Goal: Information Seeking & Learning: Learn about a topic

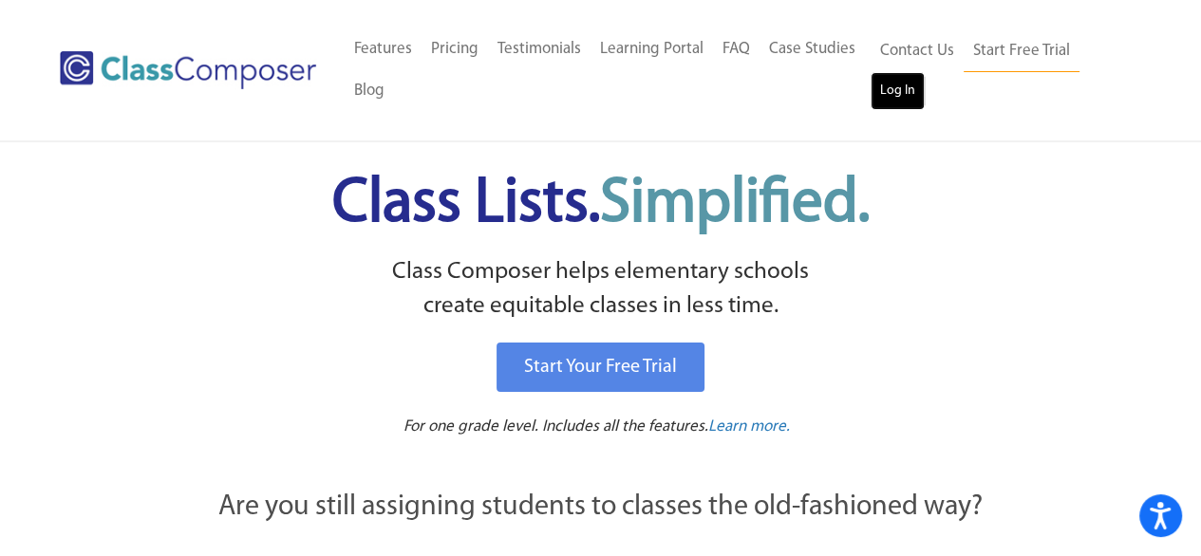
click at [885, 96] on link "Log In" at bounding box center [897, 91] width 54 height 38
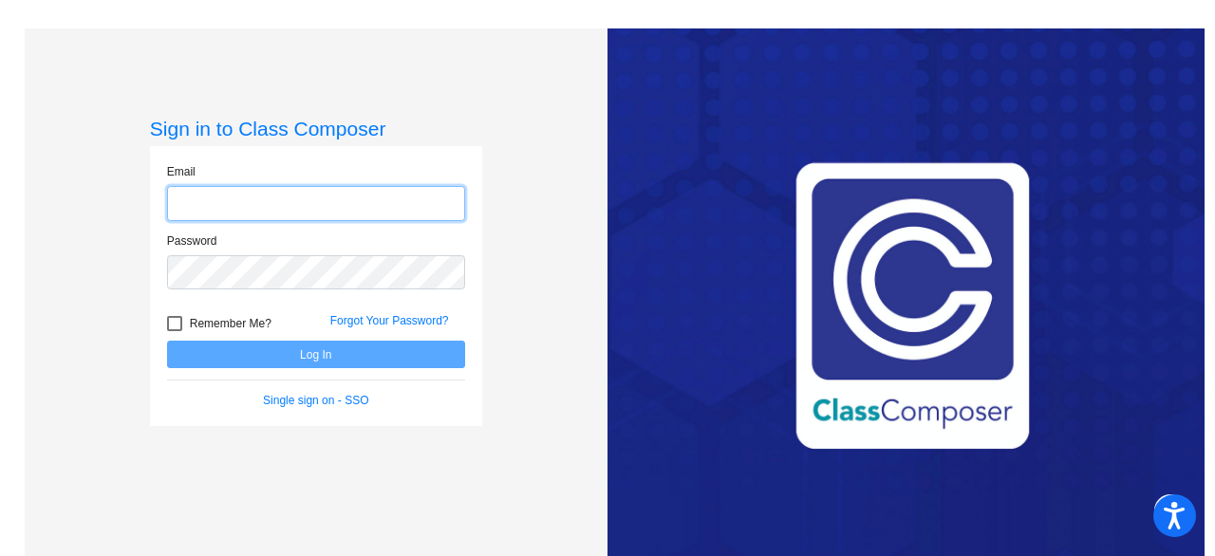
click at [300, 198] on input "email" at bounding box center [316, 203] width 298 height 35
type input "[EMAIL_ADDRESS][DOMAIN_NAME]"
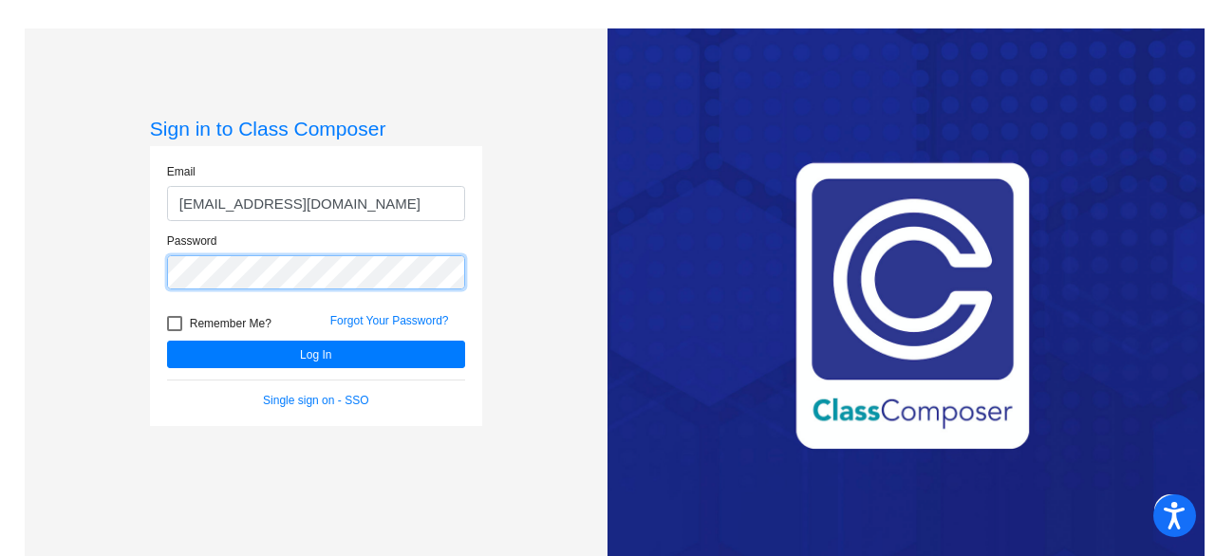
click at [167, 341] on button "Log In" at bounding box center [316, 355] width 298 height 28
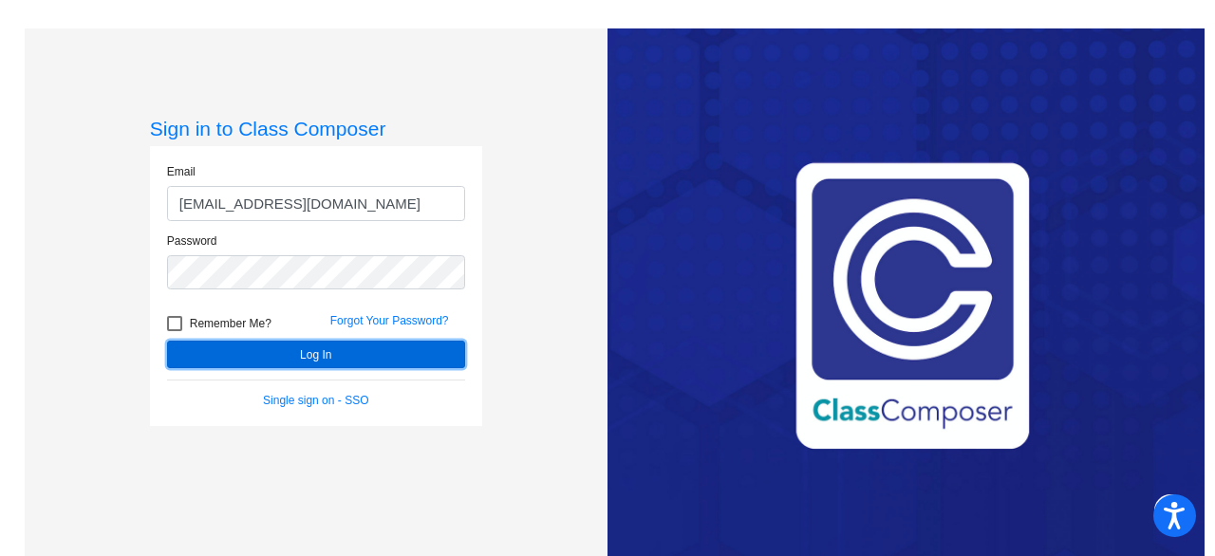
click at [319, 354] on button "Log In" at bounding box center [316, 355] width 298 height 28
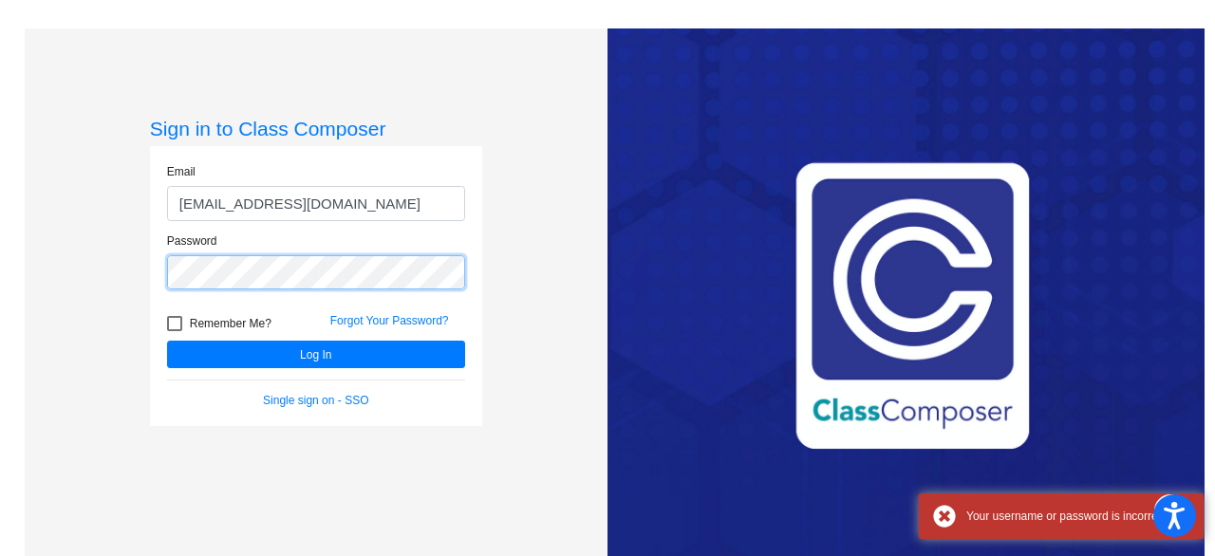
click at [150, 276] on div "Email [EMAIL_ADDRESS][DOMAIN_NAME] Password Remember Me? Forgot Your Password? …" at bounding box center [316, 286] width 332 height 280
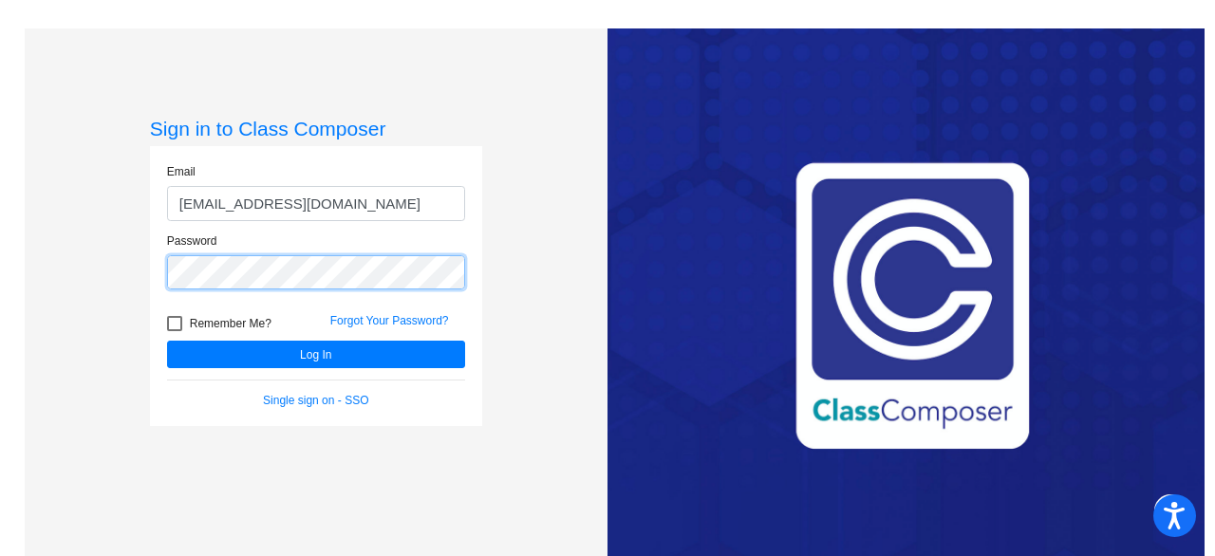
click at [167, 341] on button "Log In" at bounding box center [316, 355] width 298 height 28
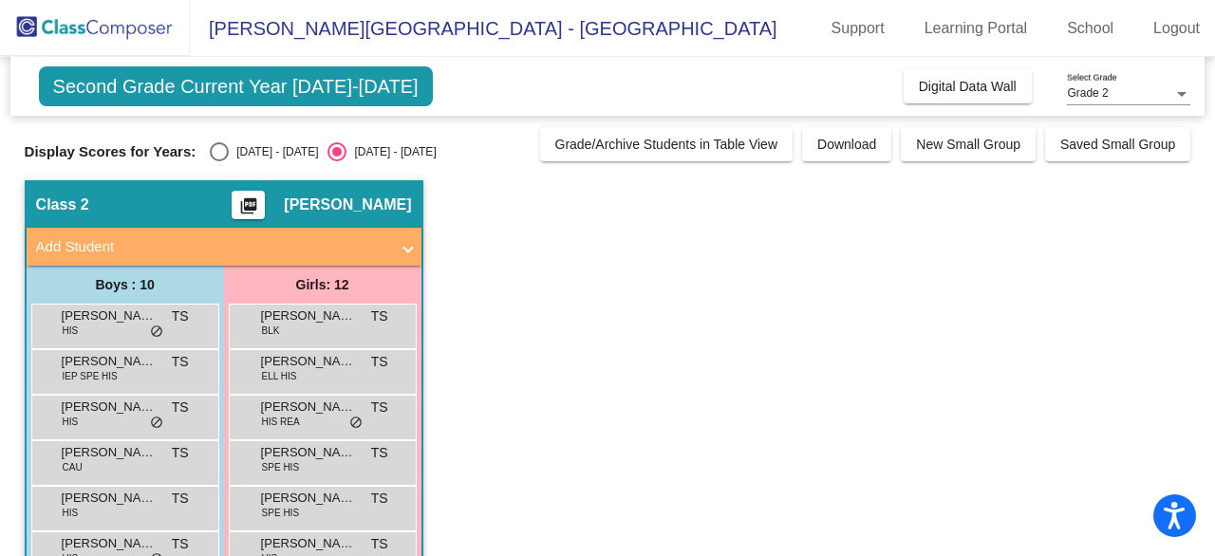
click at [228, 149] on div "Select an option" at bounding box center [219, 151] width 19 height 19
click at [219, 161] on input "[DATE] - [DATE]" at bounding box center [218, 161] width 1 height 1
radio input "true"
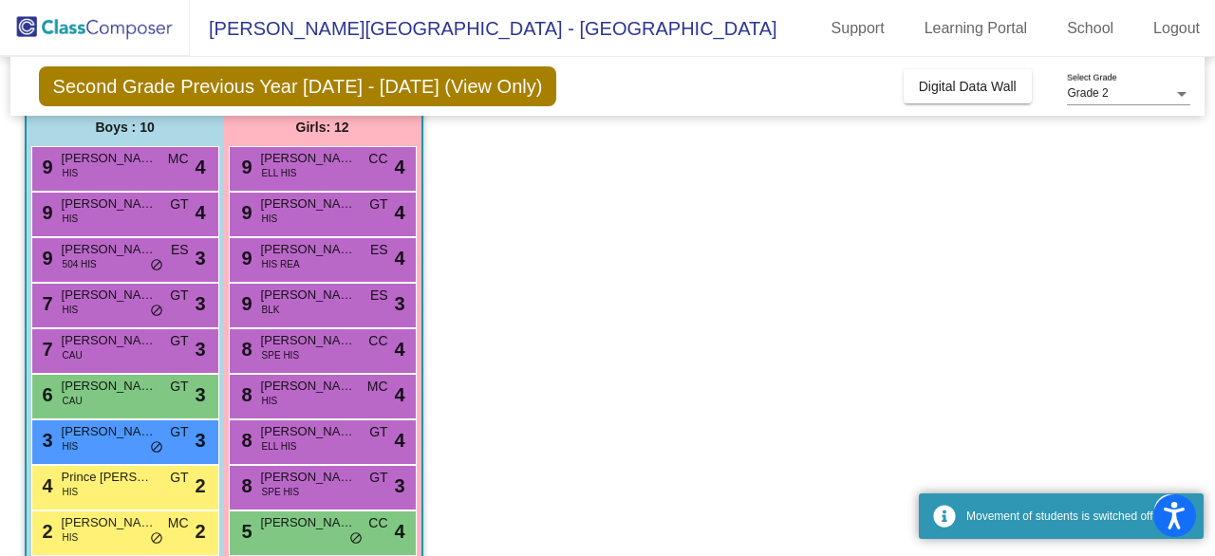
scroll to position [190, 0]
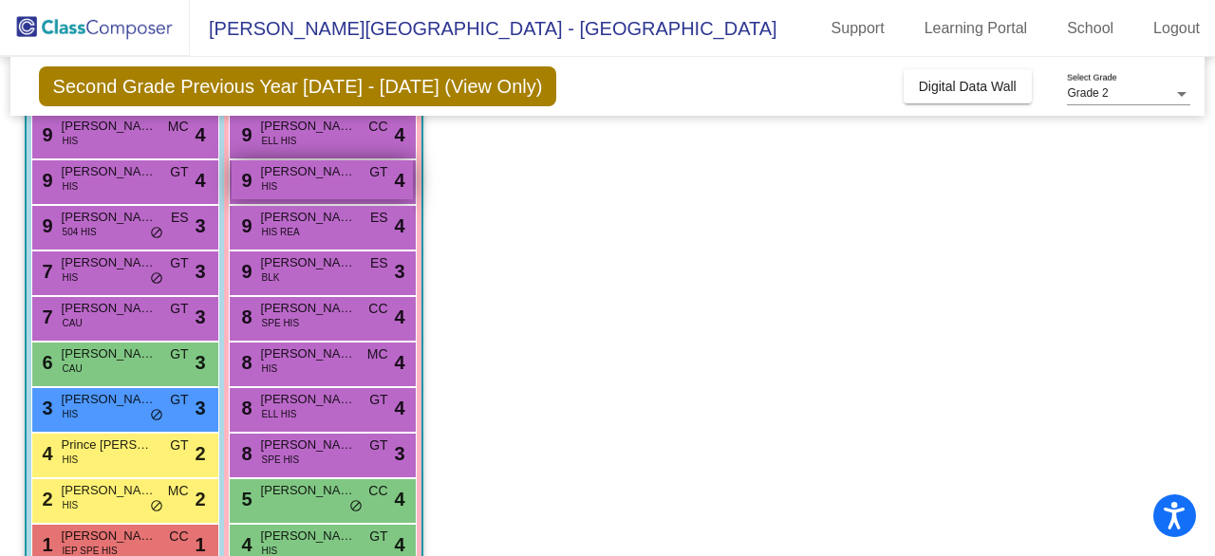
click at [337, 176] on span "[PERSON_NAME]" at bounding box center [308, 171] width 95 height 19
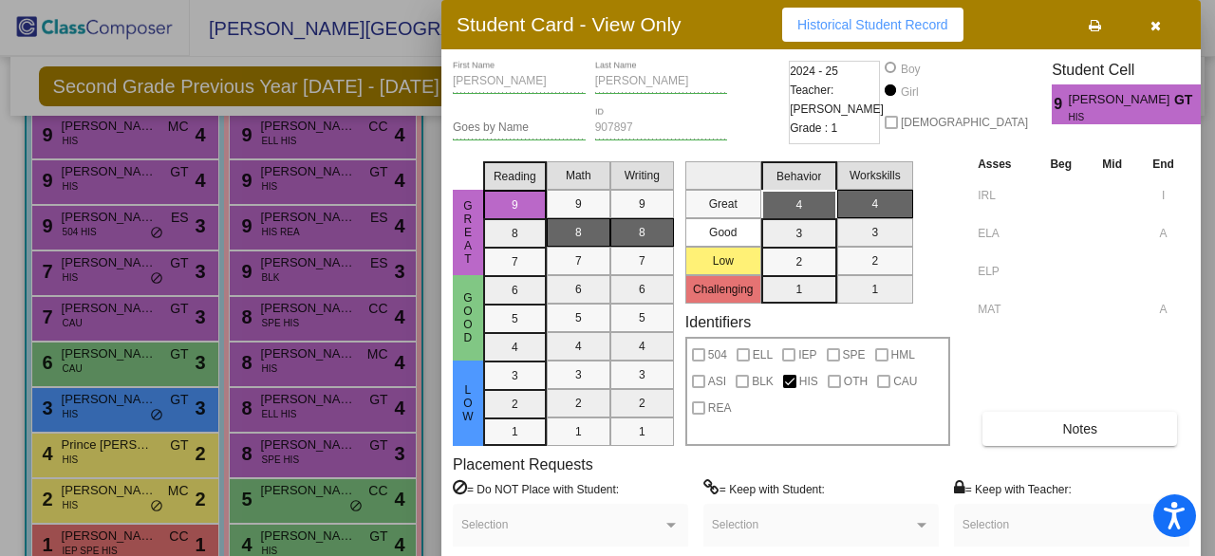
click at [334, 236] on div at bounding box center [607, 278] width 1215 height 556
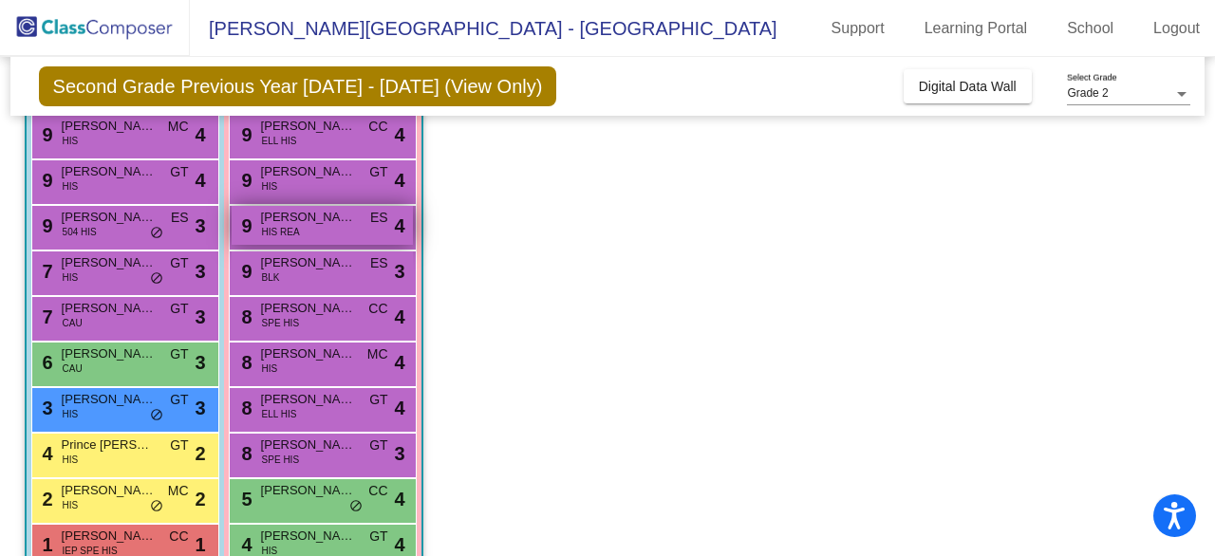
click at [346, 225] on span "Paola Ramirez" at bounding box center [308, 217] width 95 height 19
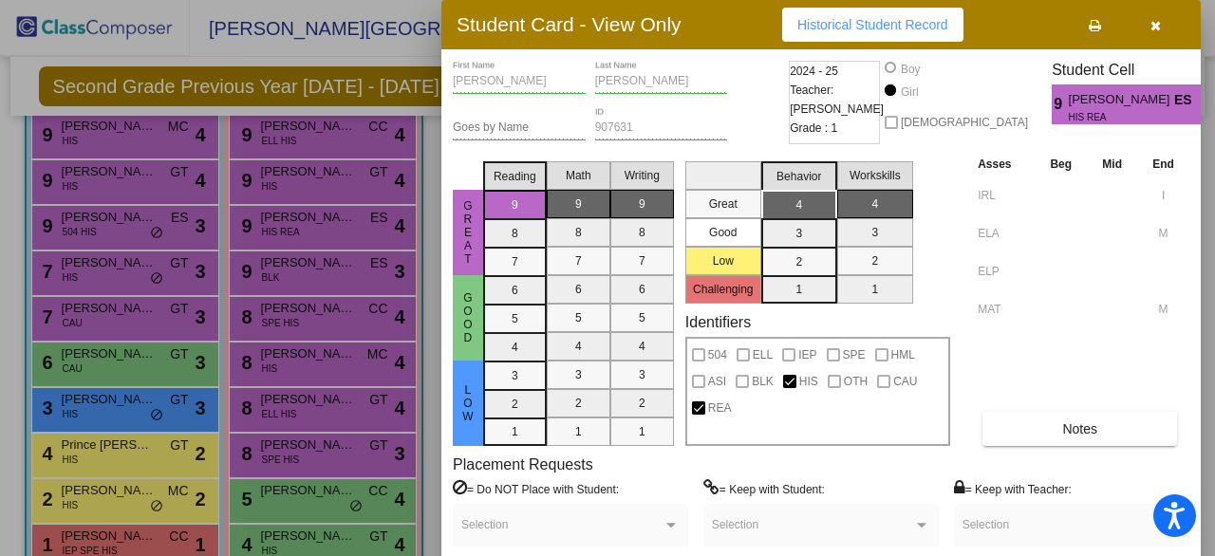
click at [349, 149] on div at bounding box center [607, 278] width 1215 height 556
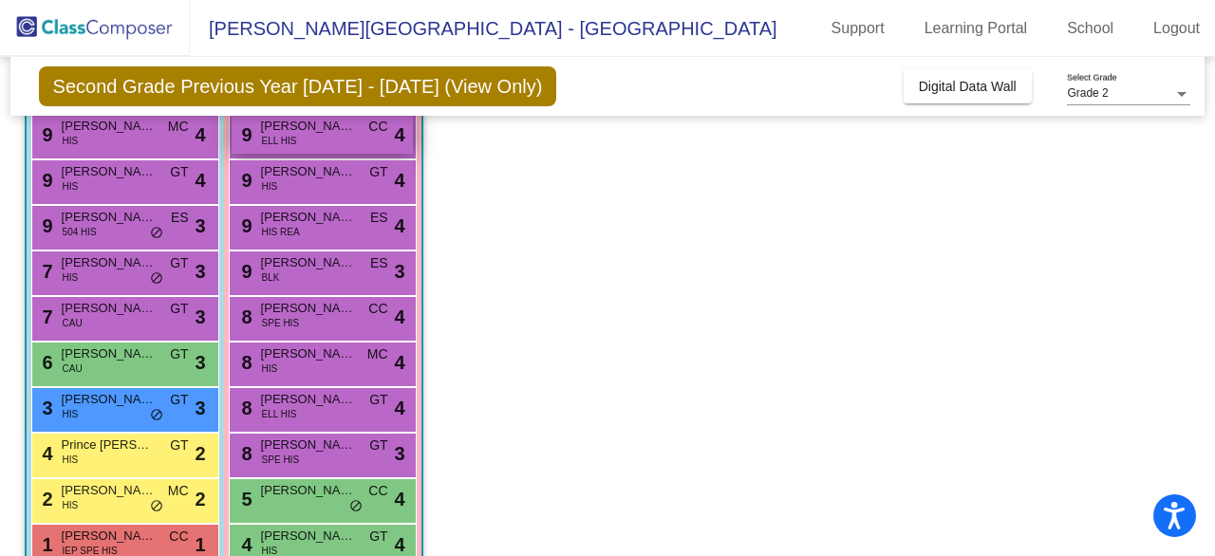
click at [349, 149] on div "9 Brenda Chavez ELL HIS CC lock do_not_disturb_alt 4" at bounding box center [322, 134] width 181 height 39
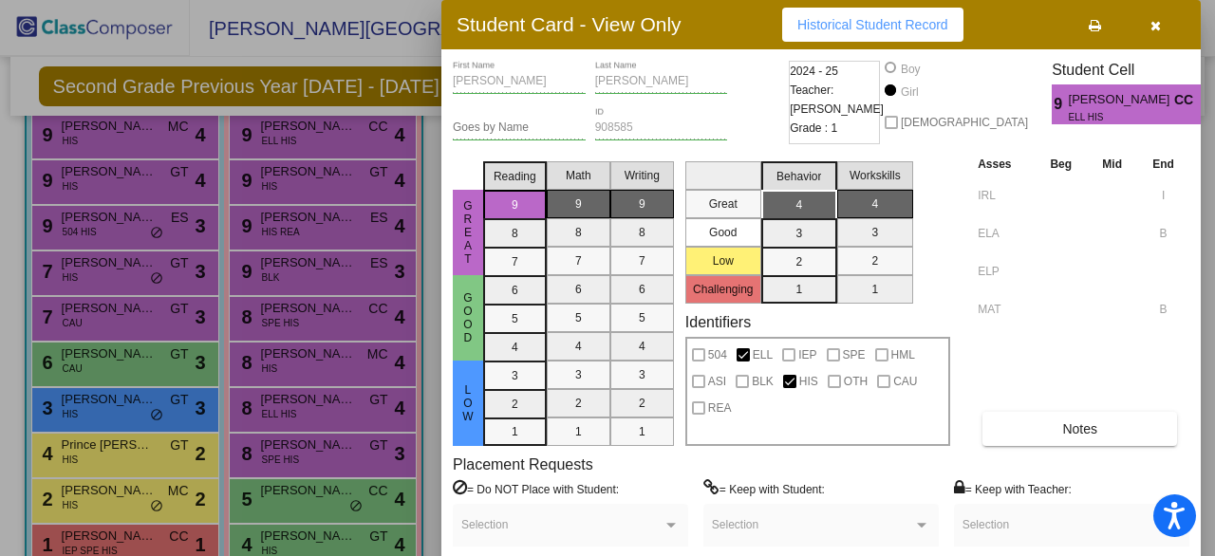
click at [344, 279] on div at bounding box center [607, 278] width 1215 height 556
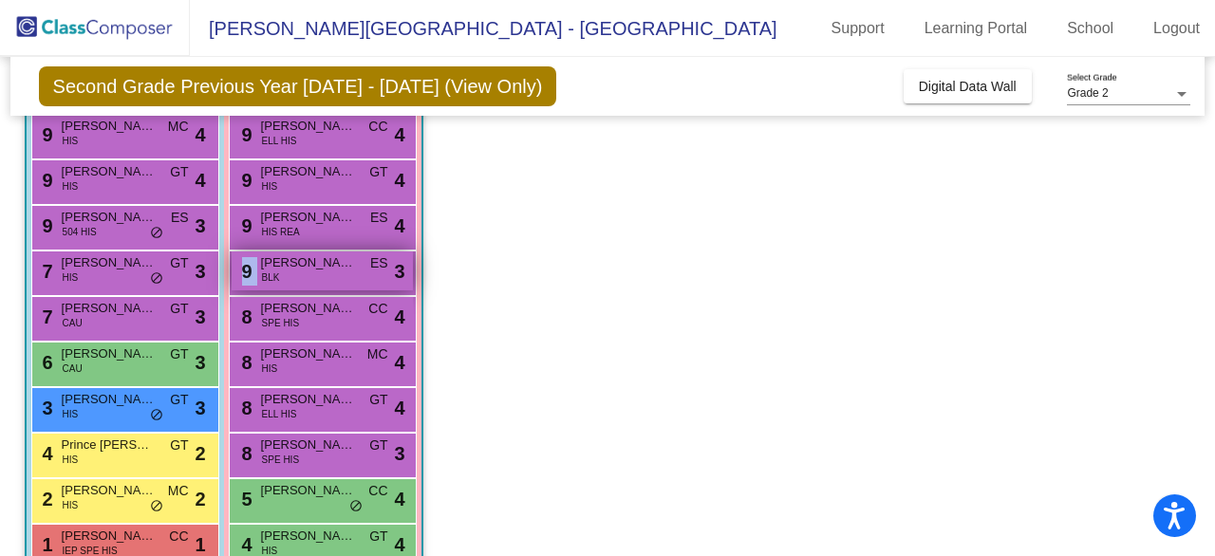
click at [344, 279] on div "9 Ariah Muldrow BLK ES lock do_not_disturb_alt 3" at bounding box center [322, 270] width 181 height 39
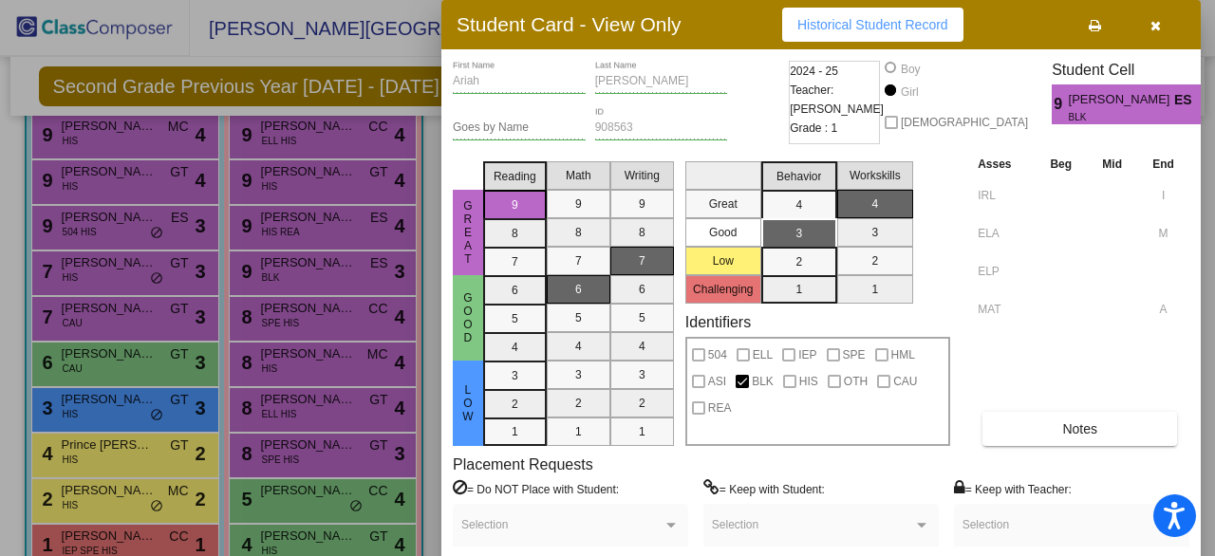
click at [292, 395] on div at bounding box center [607, 278] width 1215 height 556
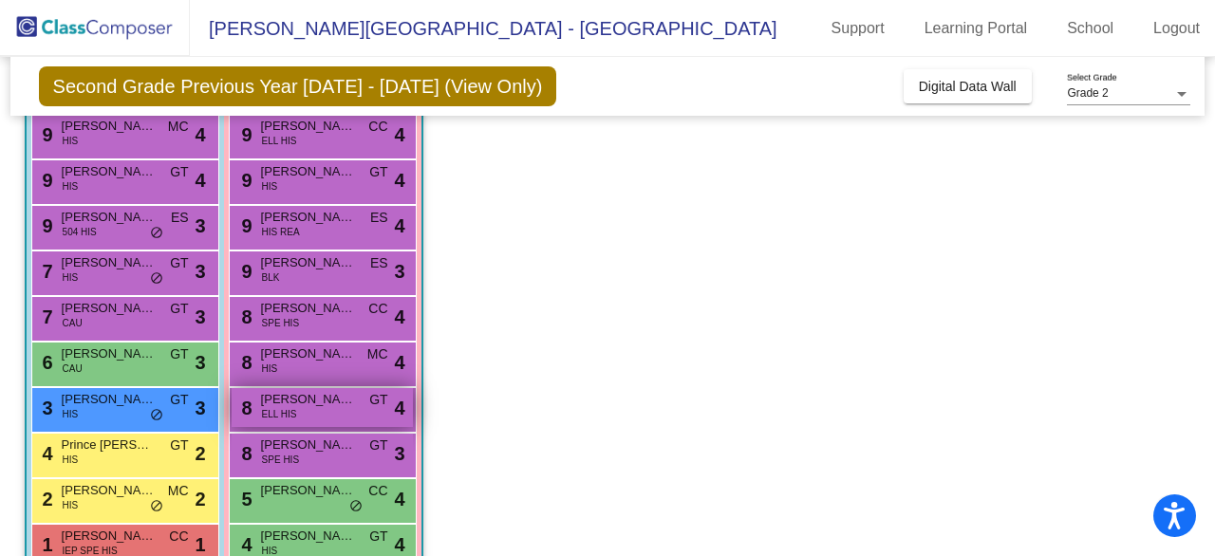
click at [289, 400] on span "Seleni Orellana" at bounding box center [308, 399] width 95 height 19
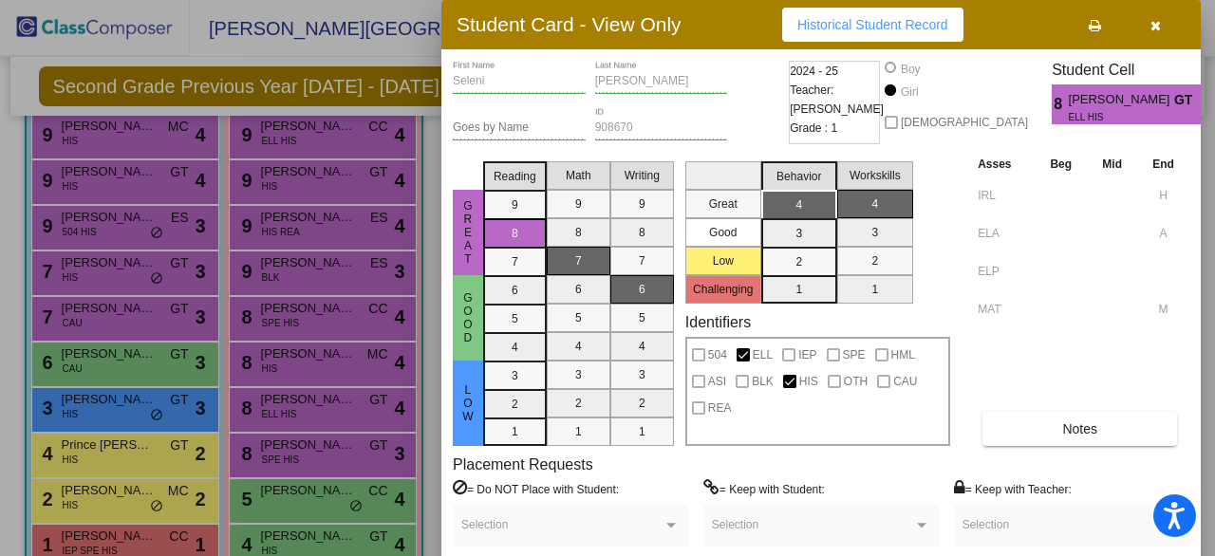
click at [306, 363] on div at bounding box center [607, 278] width 1215 height 556
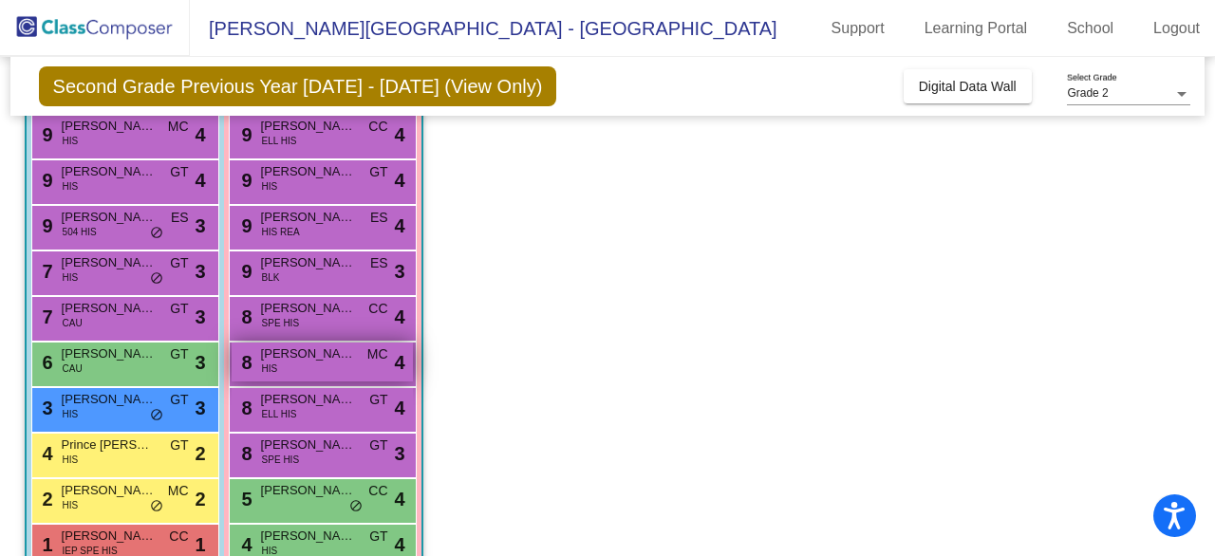
click at [306, 363] on div "8 Emma Vega HIS MC lock do_not_disturb_alt 4" at bounding box center [322, 362] width 181 height 39
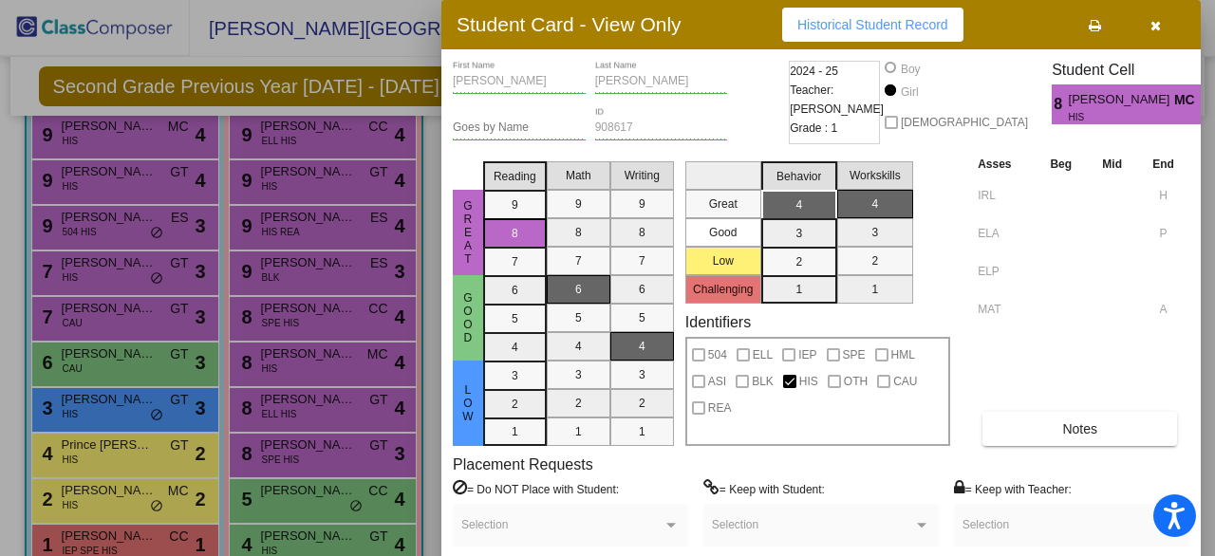
click at [314, 328] on div at bounding box center [607, 278] width 1215 height 556
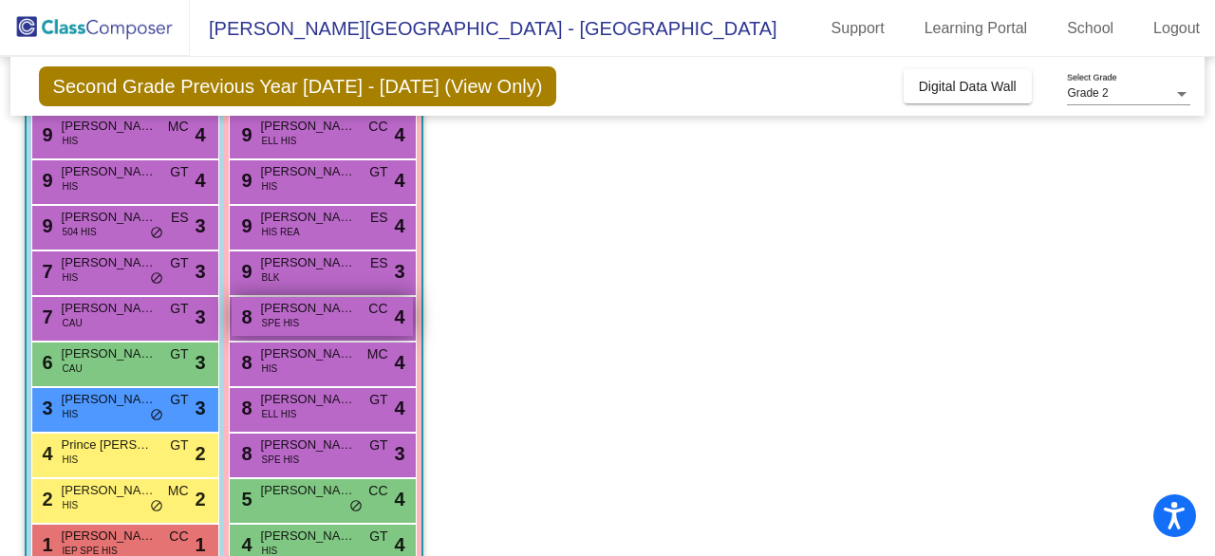
click at [314, 328] on div "8 Emma Bello SPE HIS CC lock do_not_disturb_alt 4" at bounding box center [322, 316] width 181 height 39
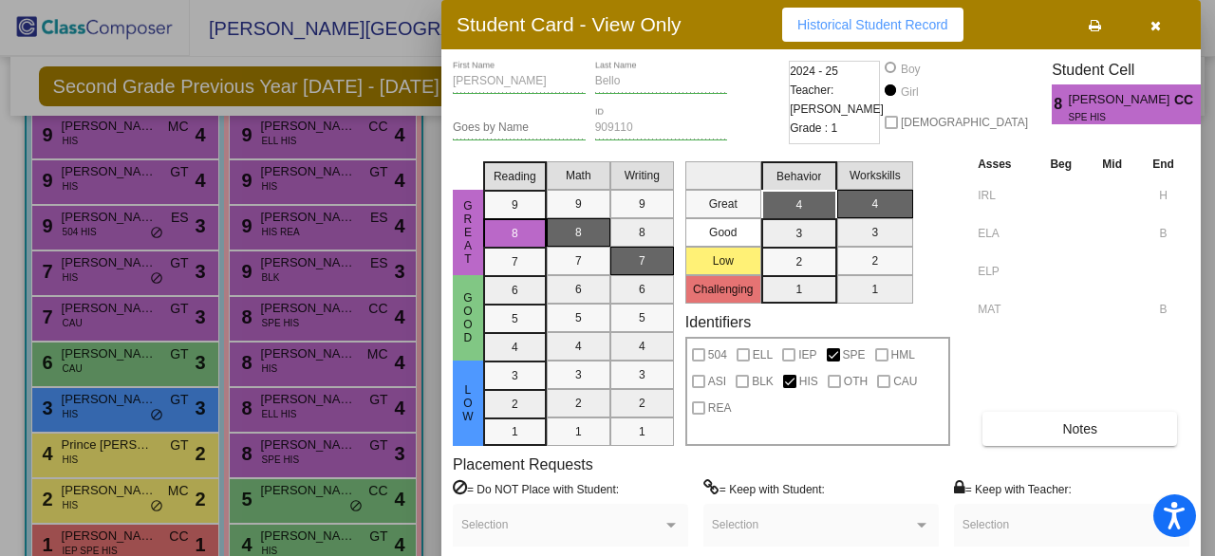
click at [328, 456] on div at bounding box center [607, 278] width 1215 height 556
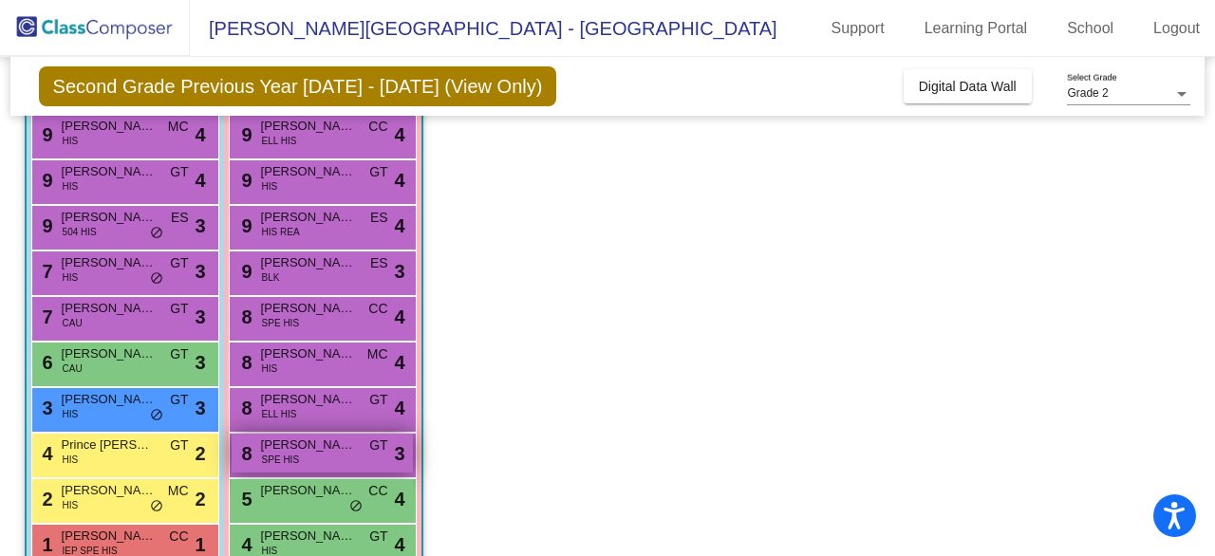
click at [326, 455] on div "8 Cienna Hernandez Gonzalez SPE HIS GT lock do_not_disturb_alt 3" at bounding box center [322, 453] width 181 height 39
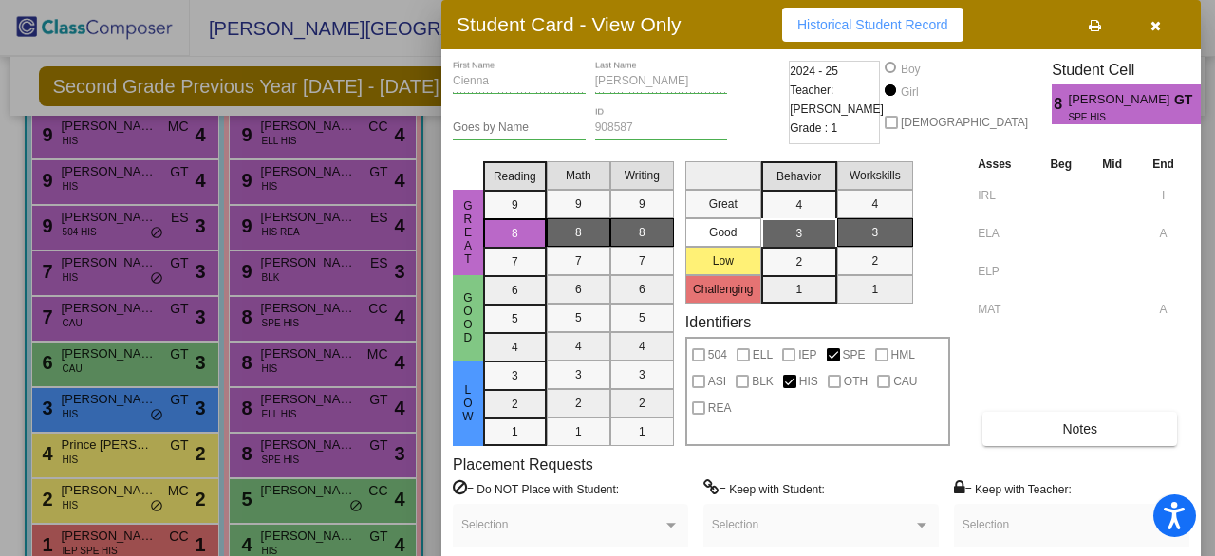
click at [348, 417] on div at bounding box center [607, 278] width 1215 height 556
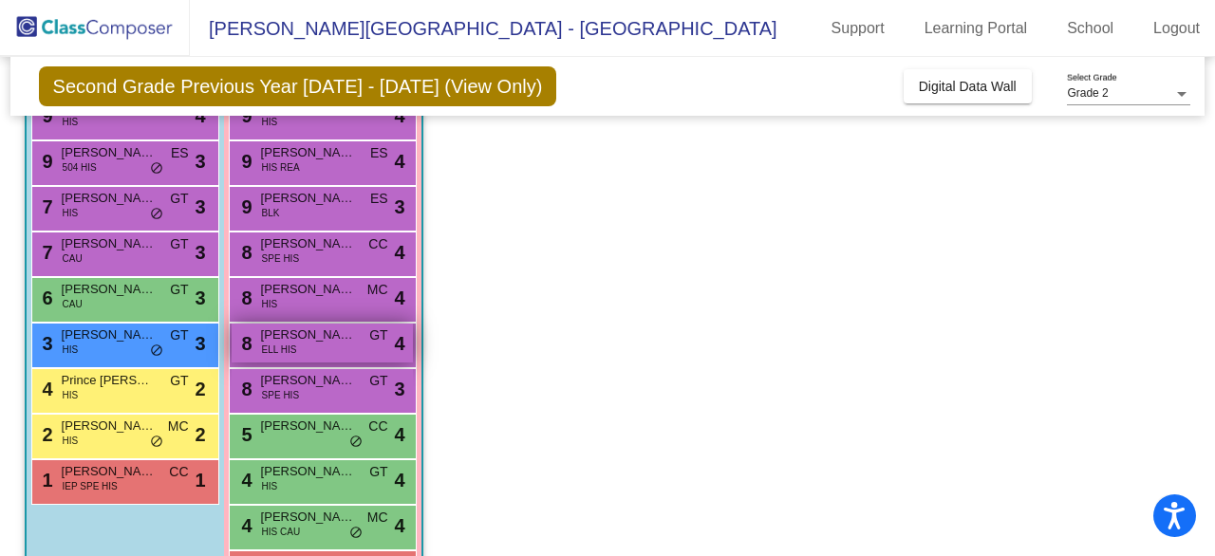
scroll to position [285, 0]
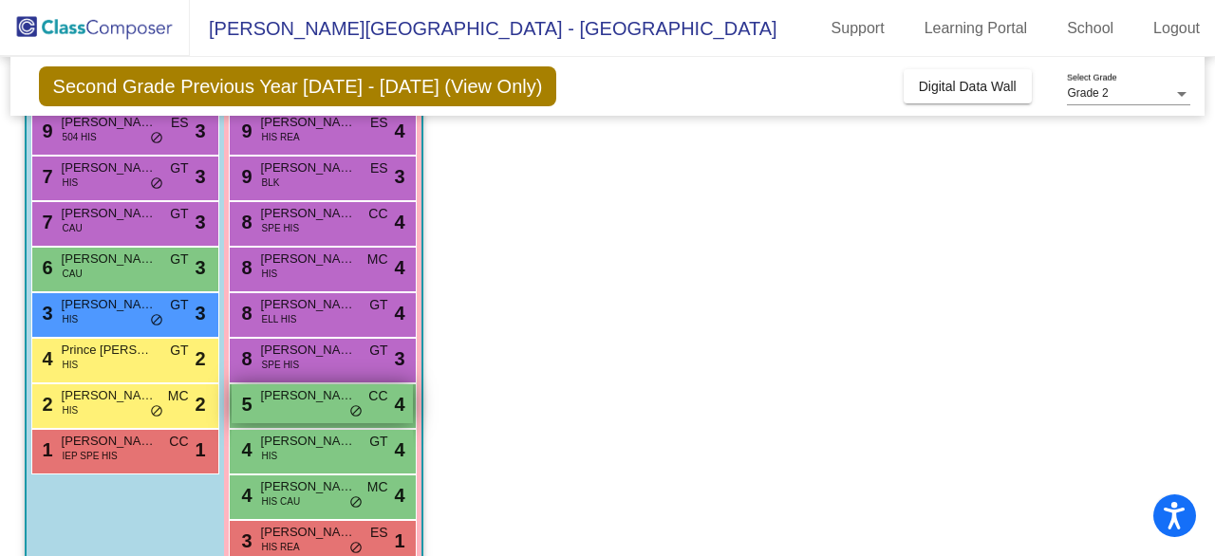
click at [345, 420] on div "5 Evelyn Medina CC lock do_not_disturb_alt 4" at bounding box center [322, 403] width 181 height 39
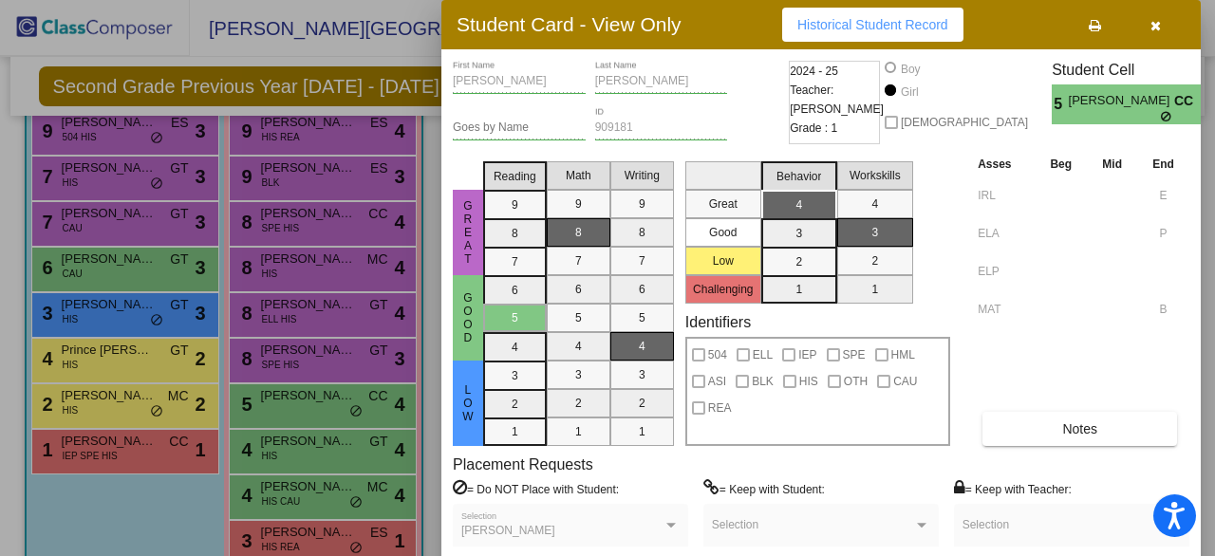
click at [349, 449] on div at bounding box center [607, 278] width 1215 height 556
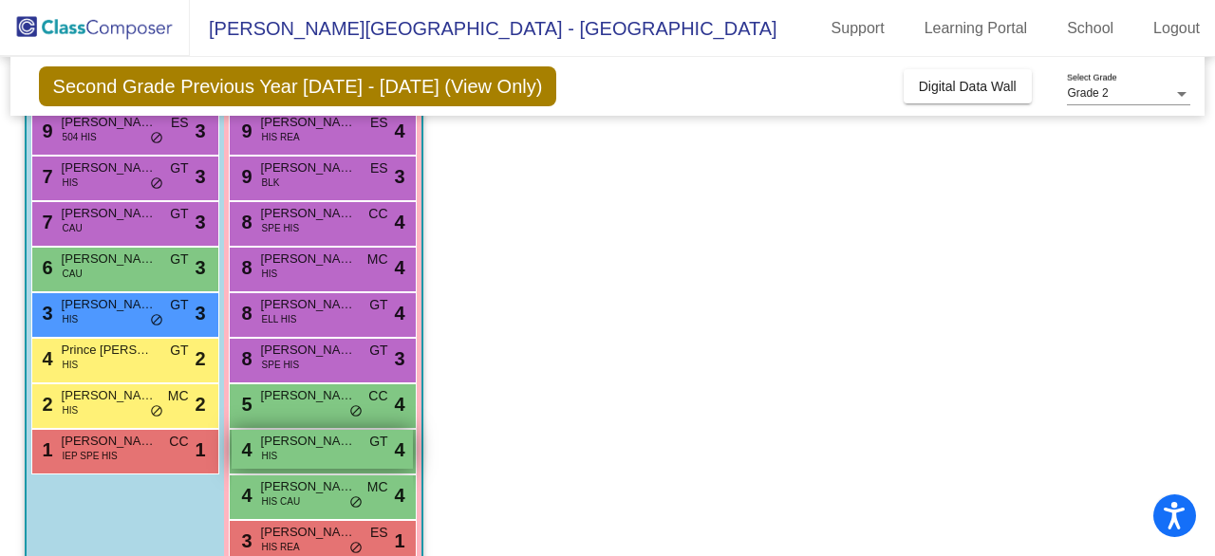
click at [313, 449] on span "Mia Munoz" at bounding box center [308, 441] width 95 height 19
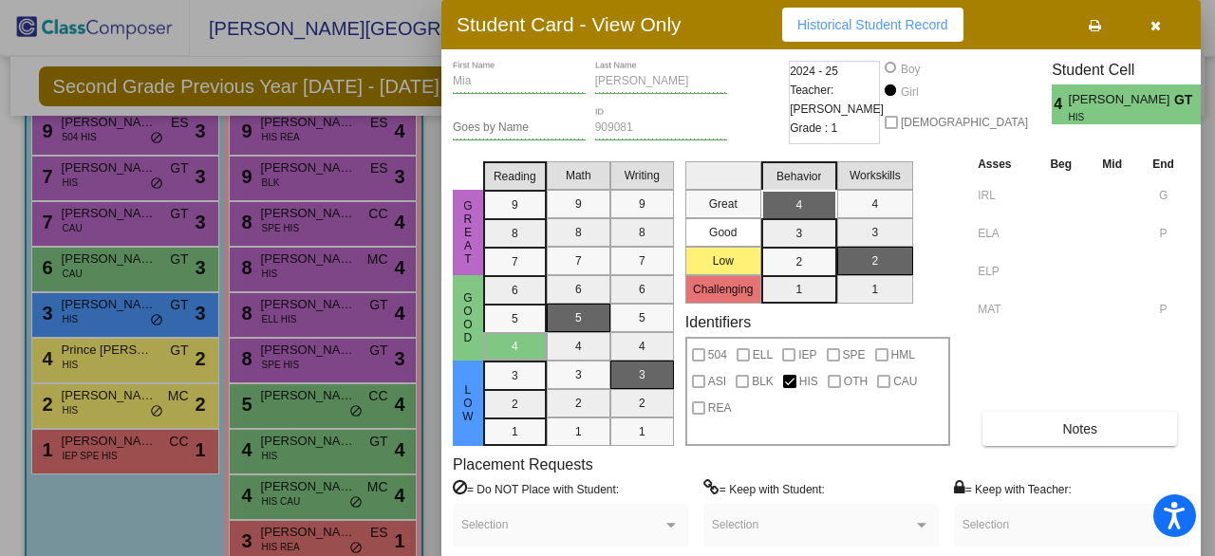
click at [884, 24] on span "Historical Student Record" at bounding box center [872, 24] width 151 height 15
click at [312, 532] on div at bounding box center [607, 278] width 1215 height 556
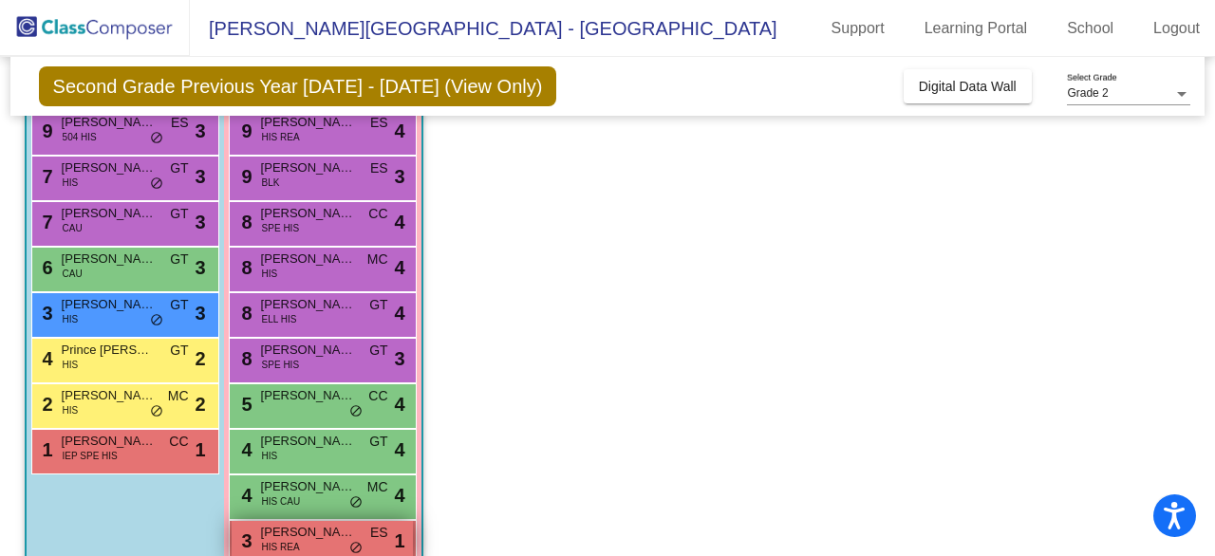
click at [312, 532] on span "Cara Martinez" at bounding box center [308, 532] width 95 height 19
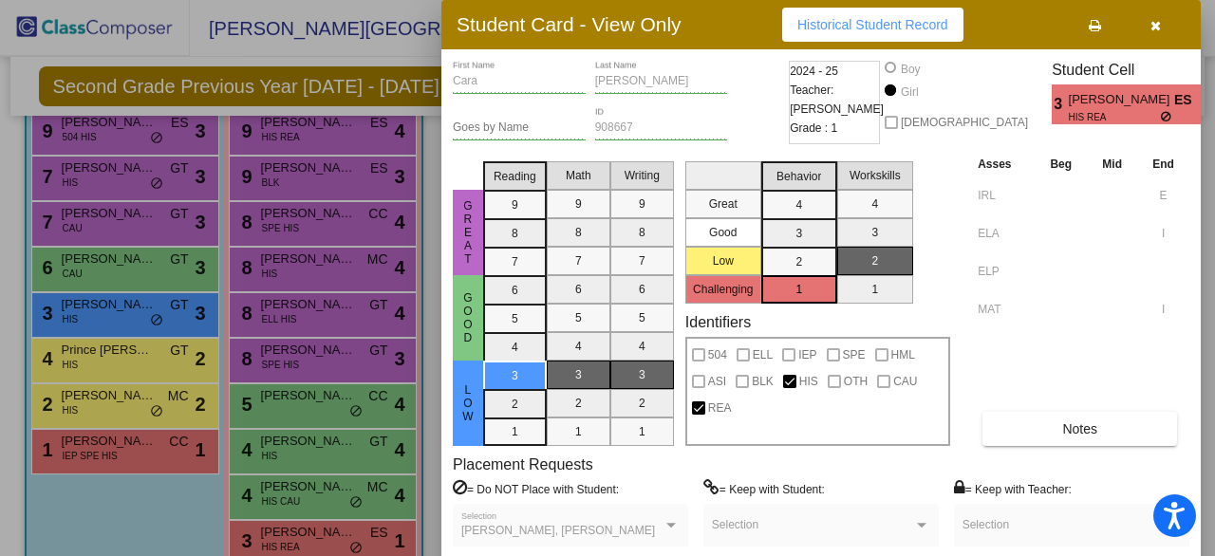
click at [823, 28] on span "Historical Student Record" at bounding box center [872, 24] width 151 height 15
click at [182, 446] on div at bounding box center [607, 278] width 1215 height 556
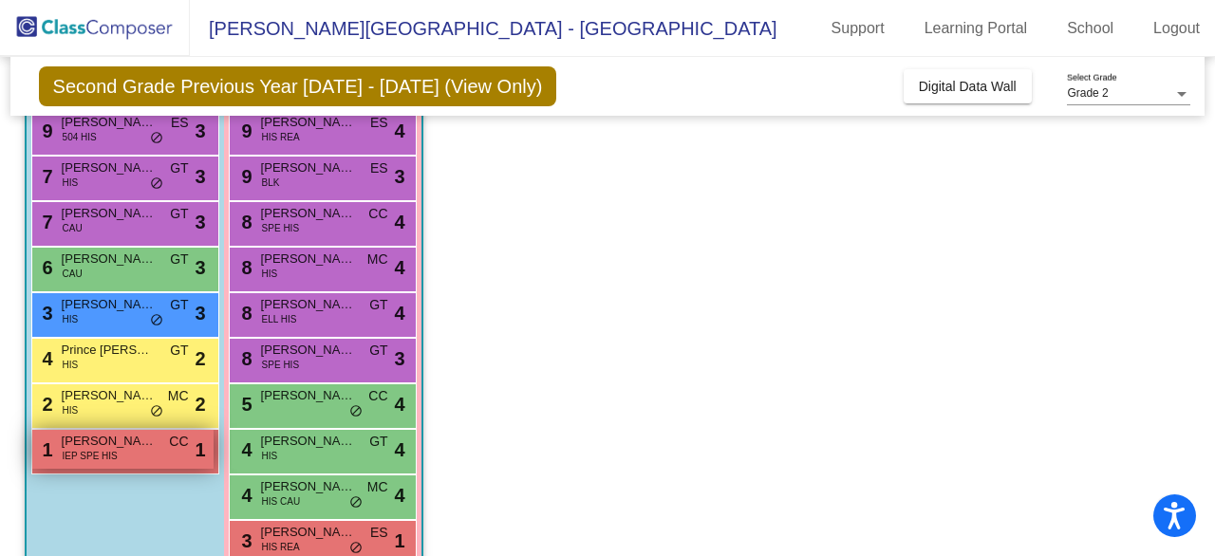
click at [140, 464] on div "1 Blaise Carroll IEP SPE HIS CC lock do_not_disturb_alt 1" at bounding box center [122, 449] width 181 height 39
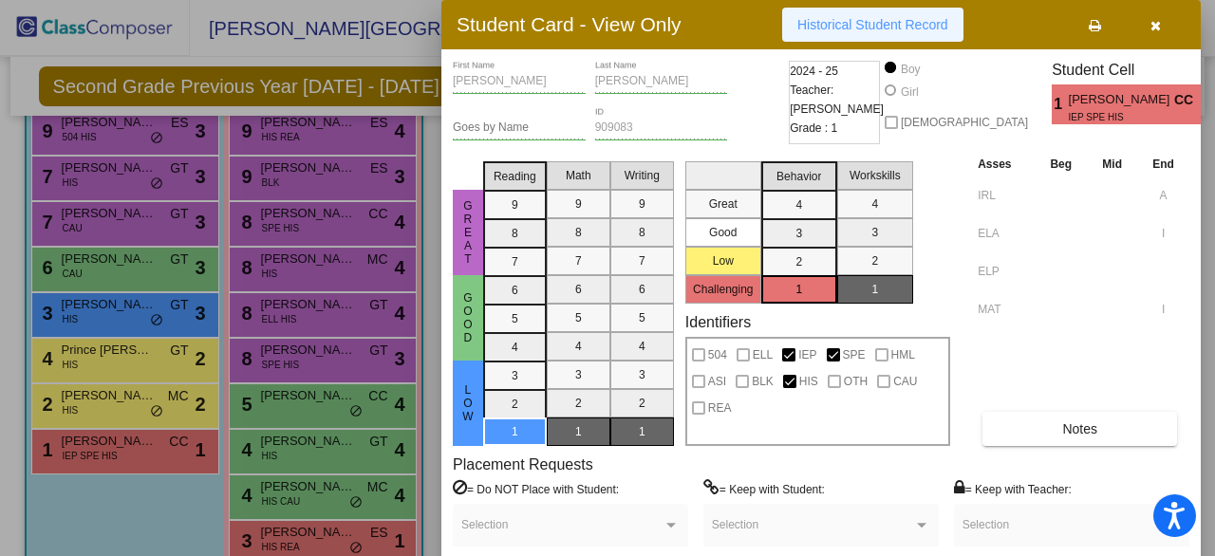
click at [895, 21] on span "Historical Student Record" at bounding box center [872, 24] width 151 height 15
click at [91, 398] on div at bounding box center [607, 278] width 1215 height 556
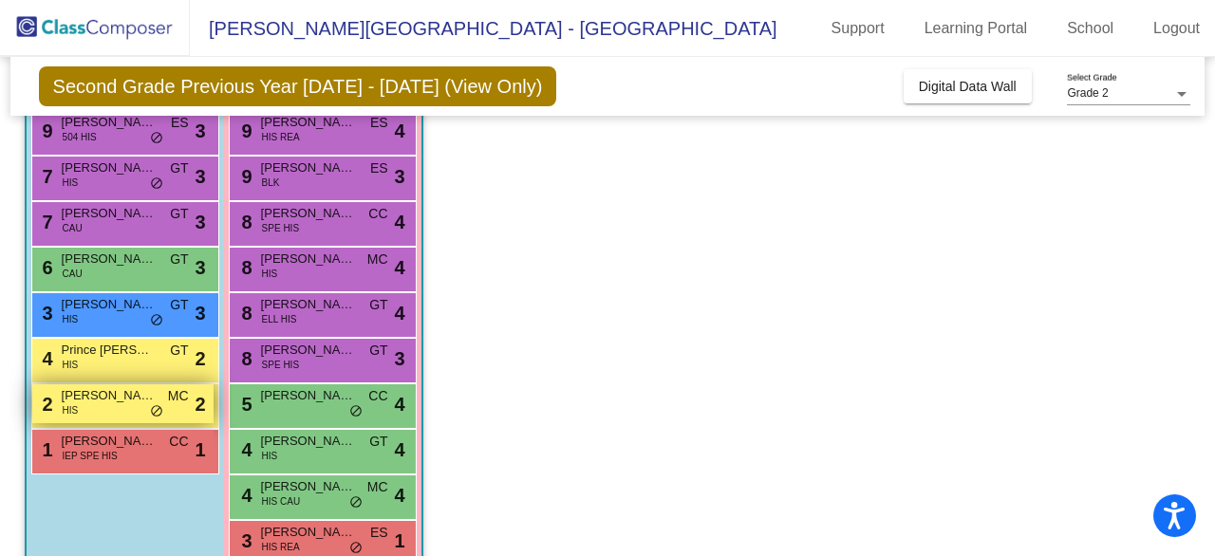
click at [91, 398] on span "Gianni Flores" at bounding box center [109, 395] width 95 height 19
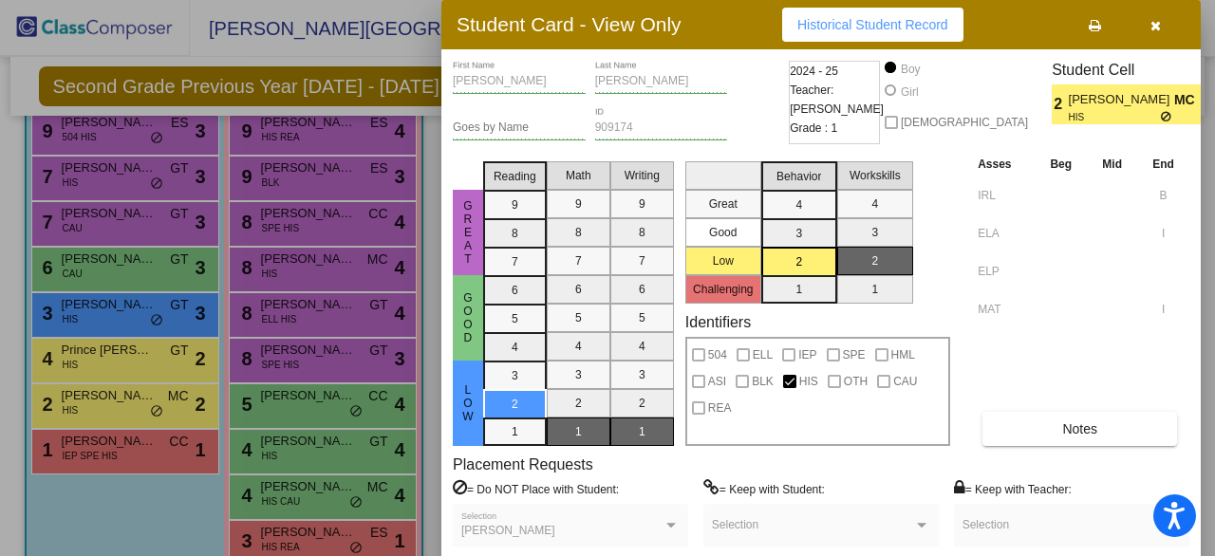
click at [934, 24] on span "Historical Student Record" at bounding box center [872, 24] width 151 height 15
click at [106, 345] on div at bounding box center [607, 278] width 1215 height 556
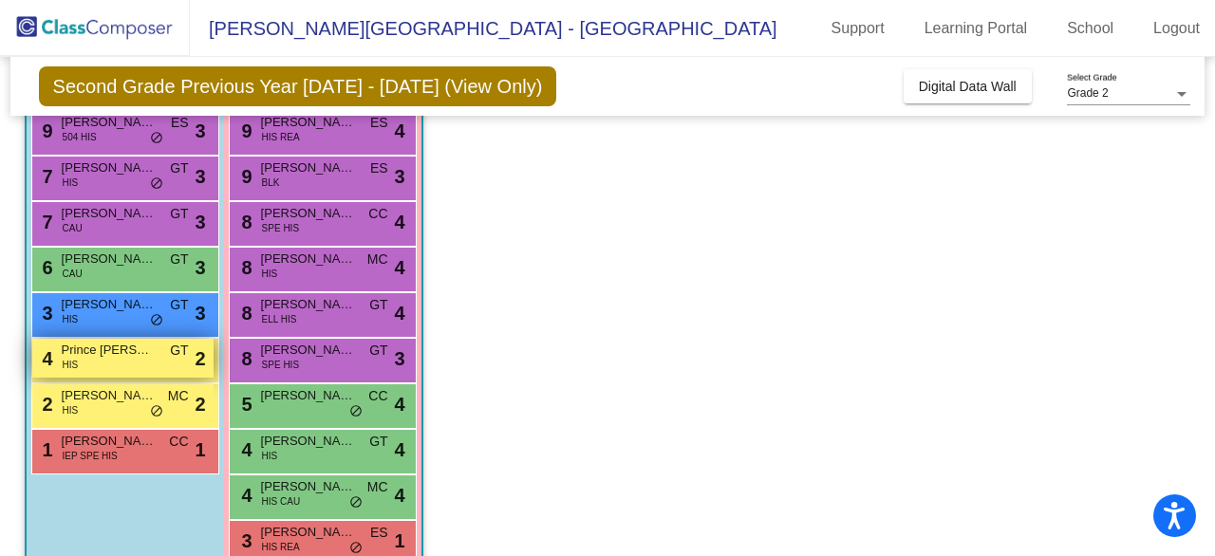
click at [68, 351] on span "Prince Atijera" at bounding box center [109, 350] width 95 height 19
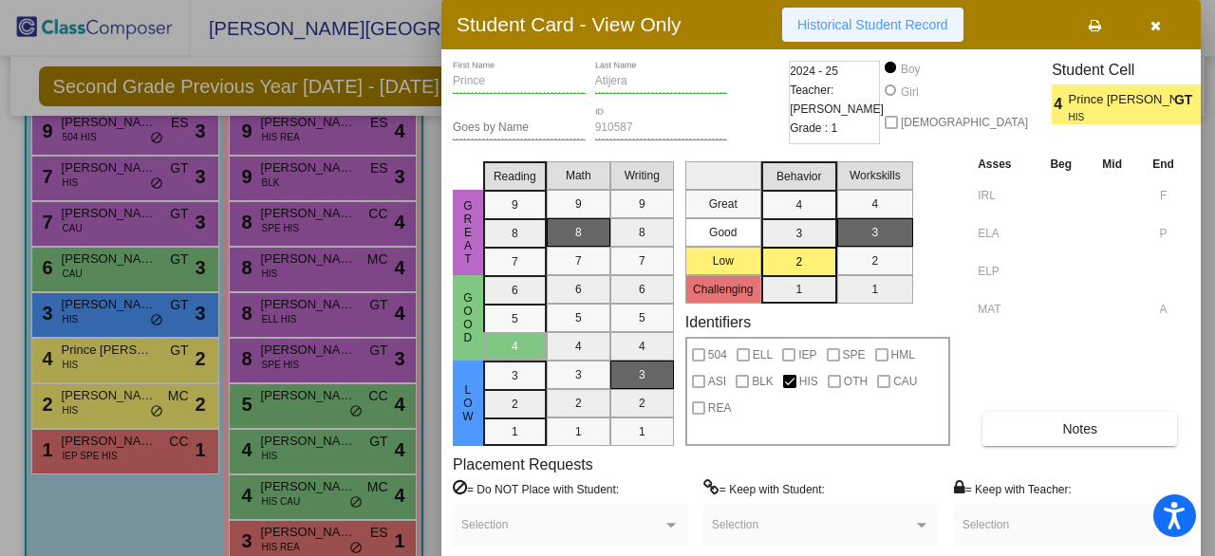
click at [868, 26] on span "Historical Student Record" at bounding box center [872, 24] width 151 height 15
click at [307, 175] on div at bounding box center [607, 278] width 1215 height 556
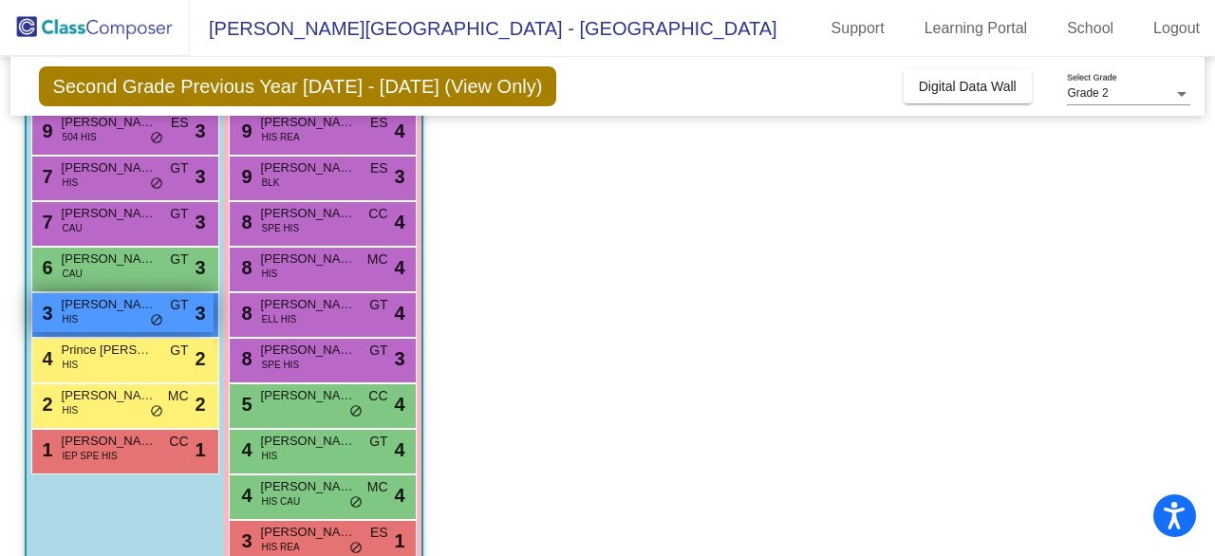
click at [131, 318] on div "3 Jorge Estrada HIS GT lock do_not_disturb_alt 3" at bounding box center [122, 312] width 181 height 39
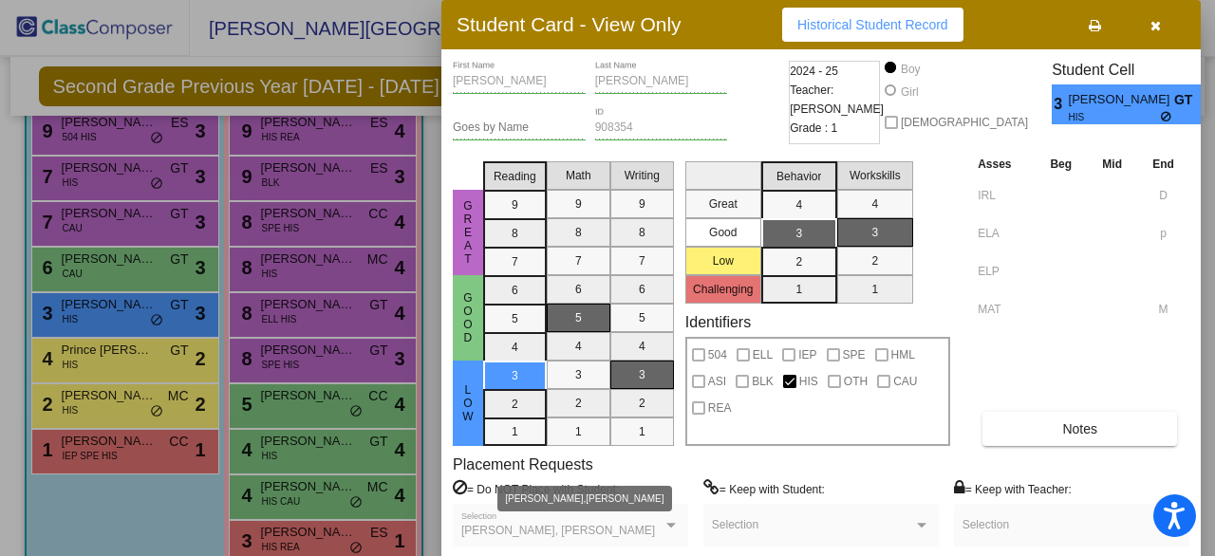
click at [652, 525] on div "David Garcia, Thomas Martinez" at bounding box center [561, 531] width 201 height 13
click at [133, 284] on div at bounding box center [607, 278] width 1215 height 556
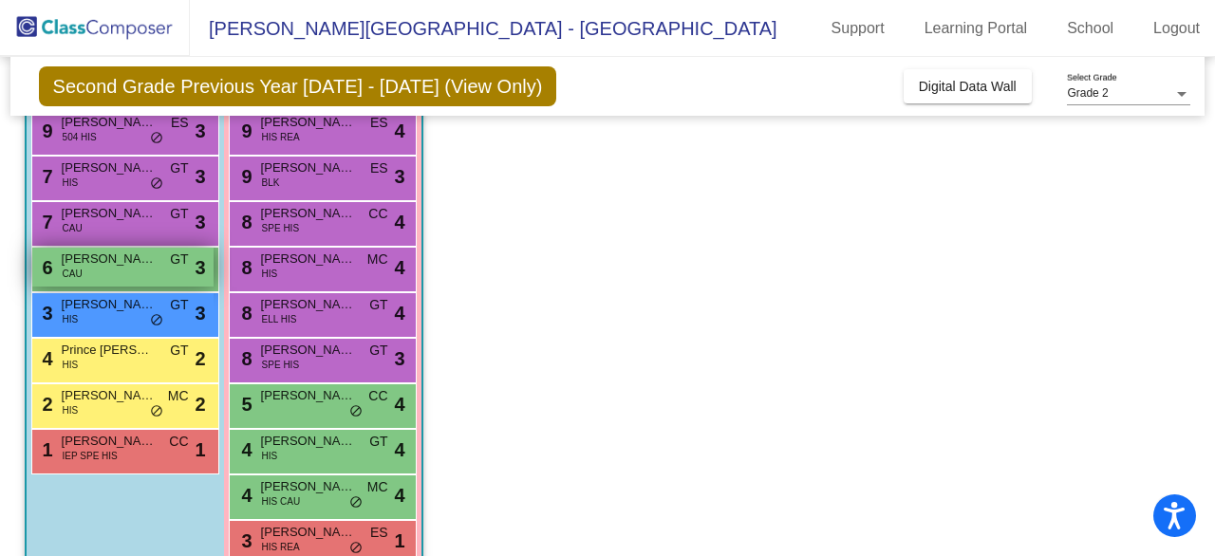
click at [57, 260] on div "6 Kaden Niess CAU GT lock do_not_disturb_alt 3" at bounding box center [122, 267] width 181 height 39
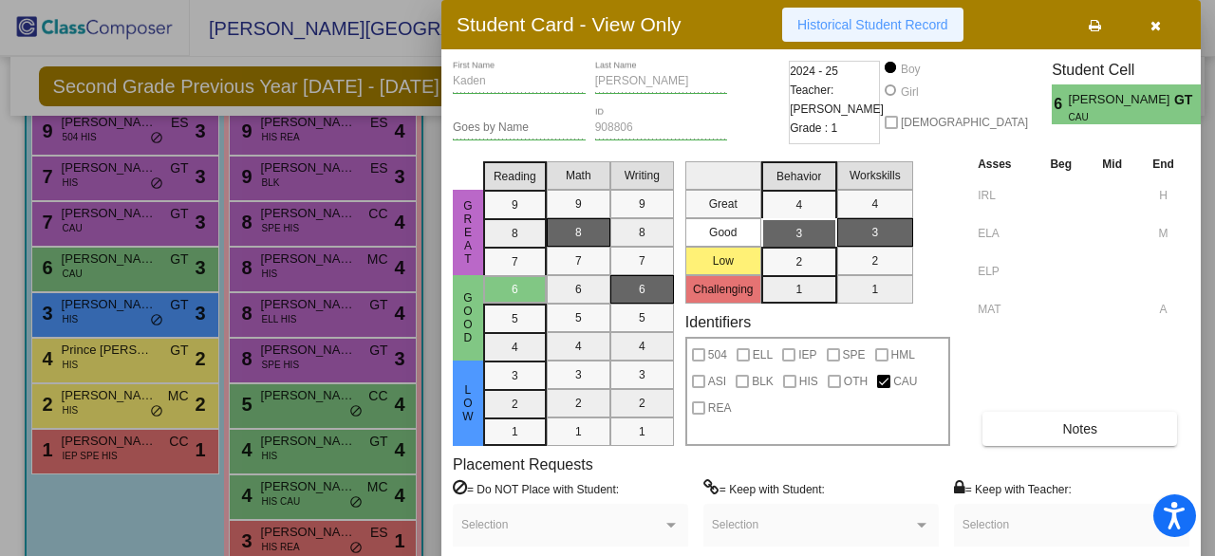
click at [892, 15] on button "Historical Student Record" at bounding box center [872, 25] width 181 height 34
click at [106, 219] on div at bounding box center [607, 278] width 1215 height 556
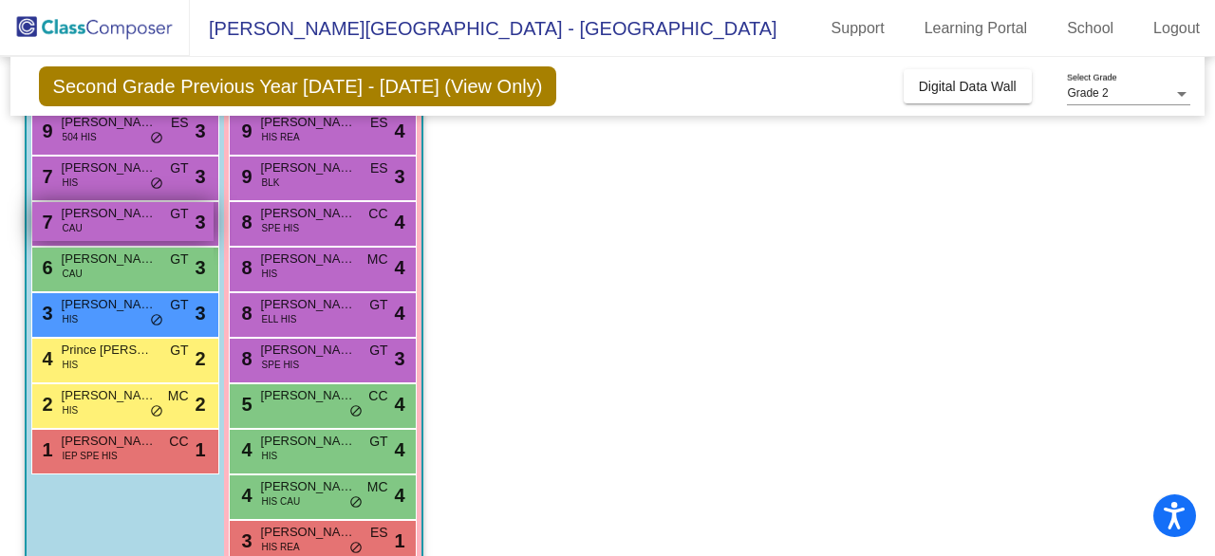
click at [106, 219] on span "Jacob Morgan" at bounding box center [109, 213] width 95 height 19
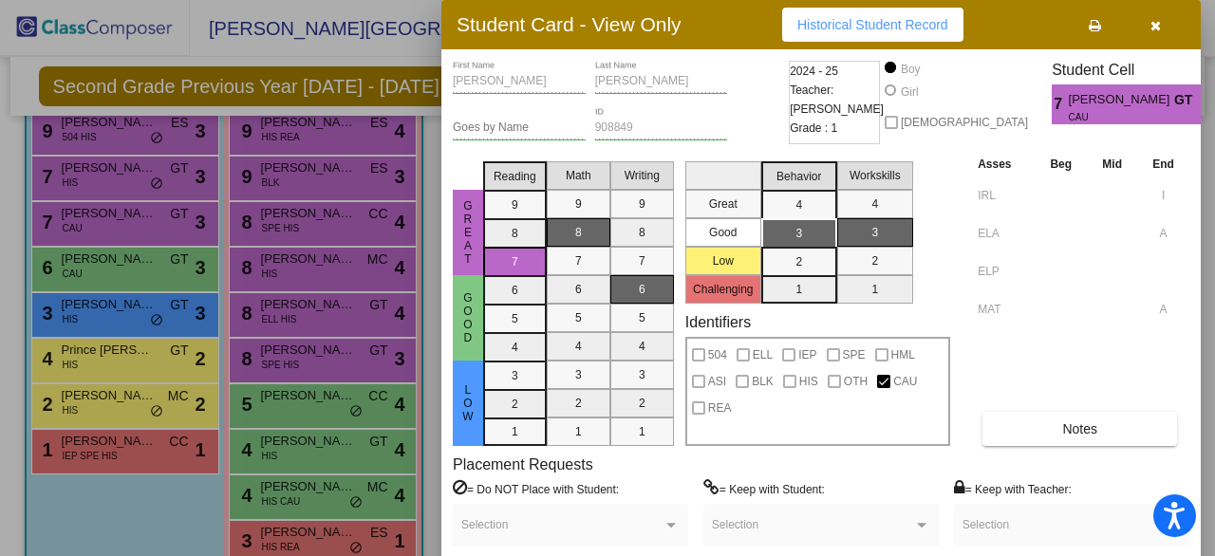
click at [881, 24] on span "Historical Student Record" at bounding box center [872, 24] width 151 height 15
click at [119, 187] on div at bounding box center [607, 278] width 1215 height 556
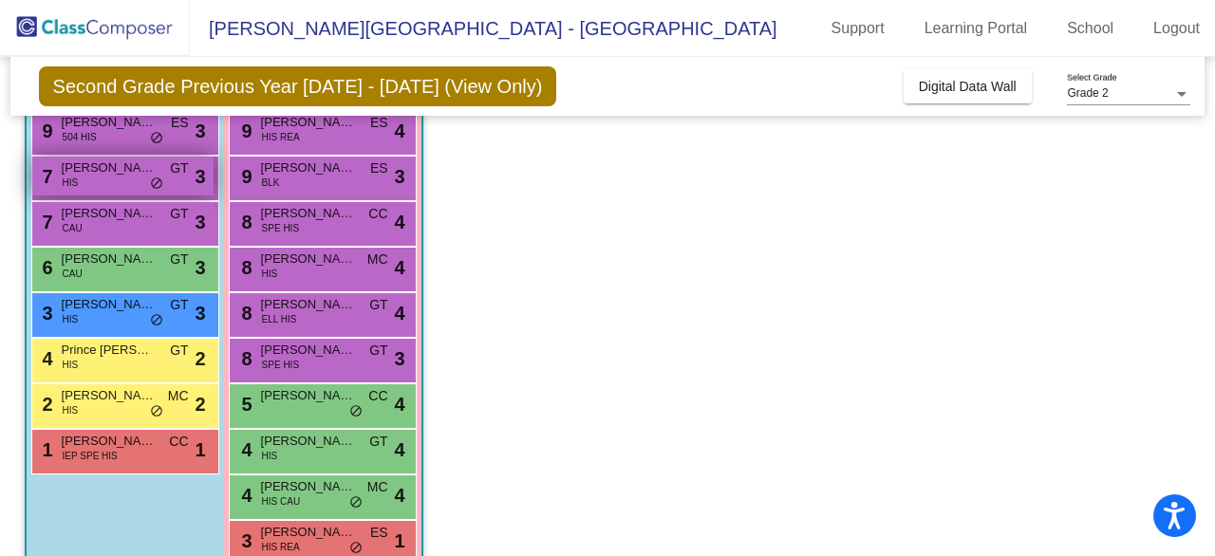
click at [150, 177] on span "do_not_disturb_alt" at bounding box center [156, 184] width 13 height 15
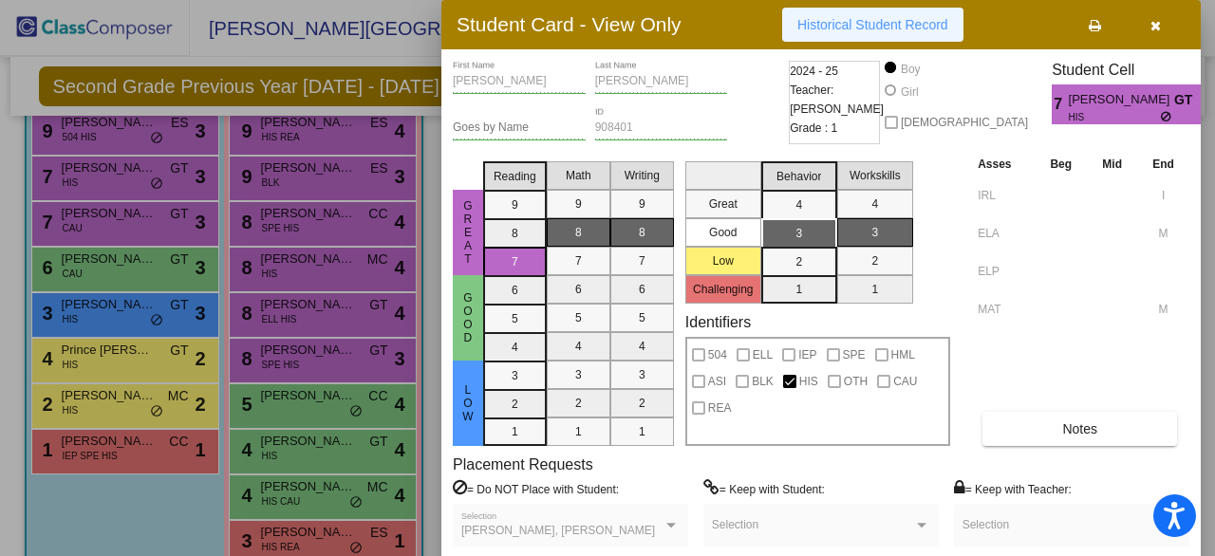
click at [868, 26] on span "Historical Student Record" at bounding box center [872, 24] width 151 height 15
click at [122, 136] on div at bounding box center [607, 278] width 1215 height 556
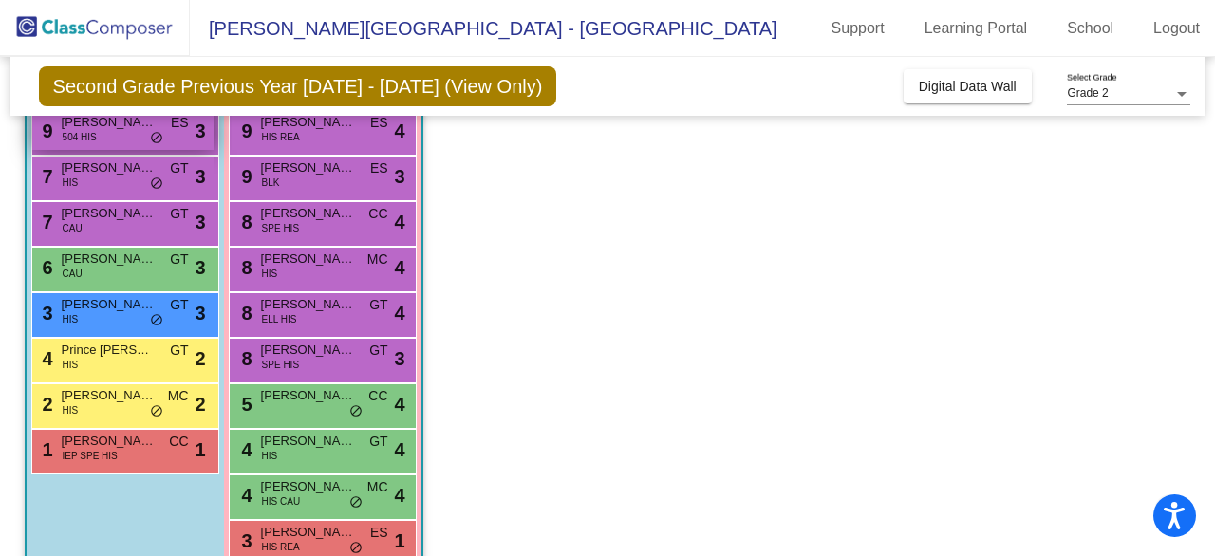
click at [122, 136] on div "9 Niko Saldana 504 HIS ES lock do_not_disturb_alt 3" at bounding box center [122, 130] width 181 height 39
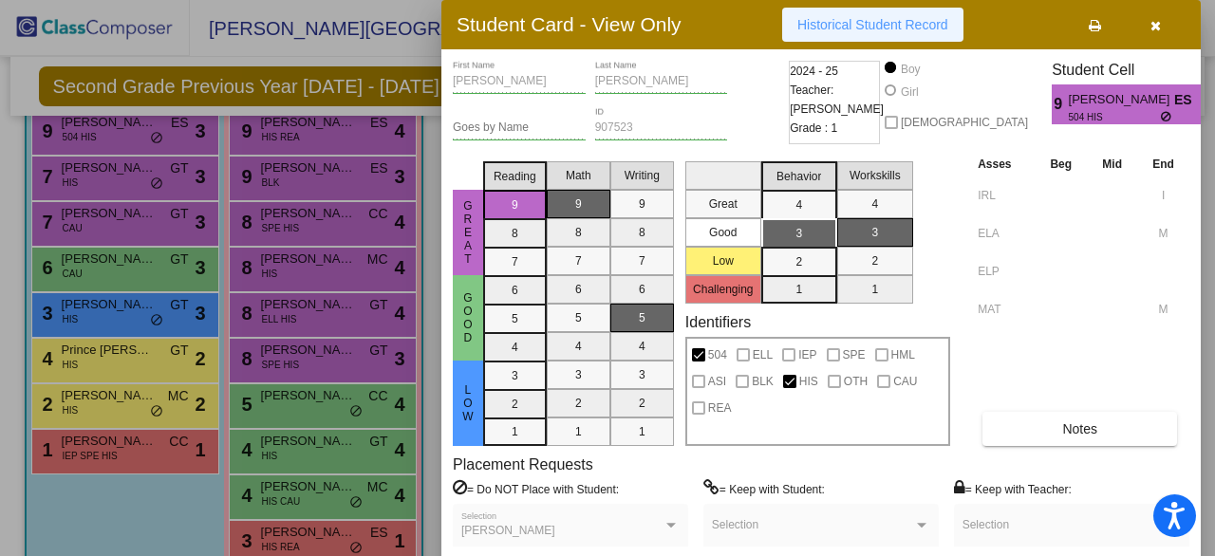
click at [916, 36] on button "Historical Student Record" at bounding box center [872, 25] width 181 height 34
click at [1157, 20] on icon "button" at bounding box center [1155, 25] width 10 height 13
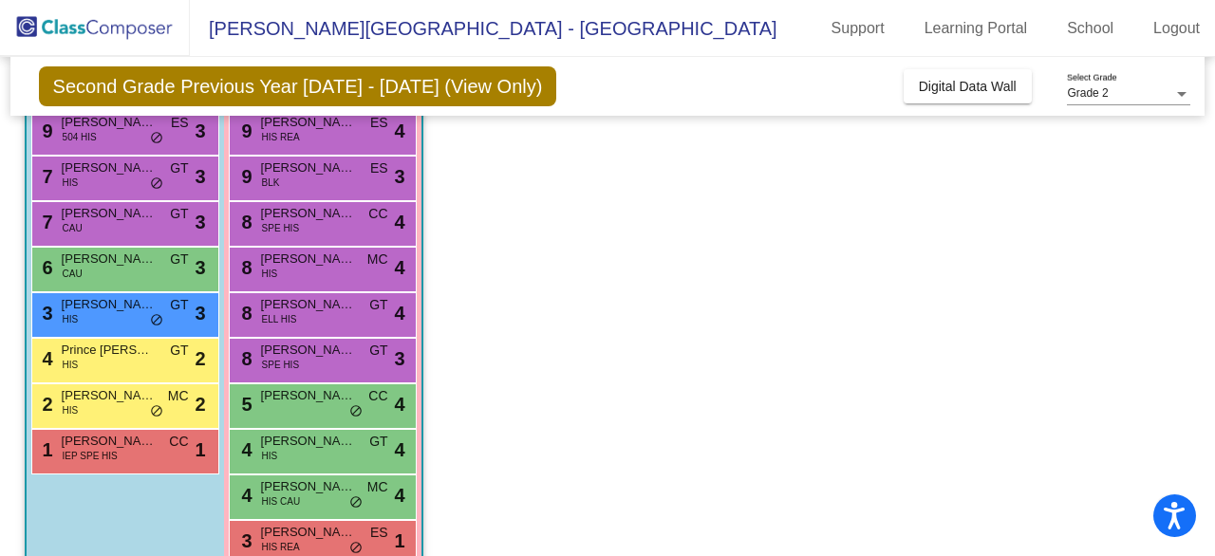
scroll to position [0, 0]
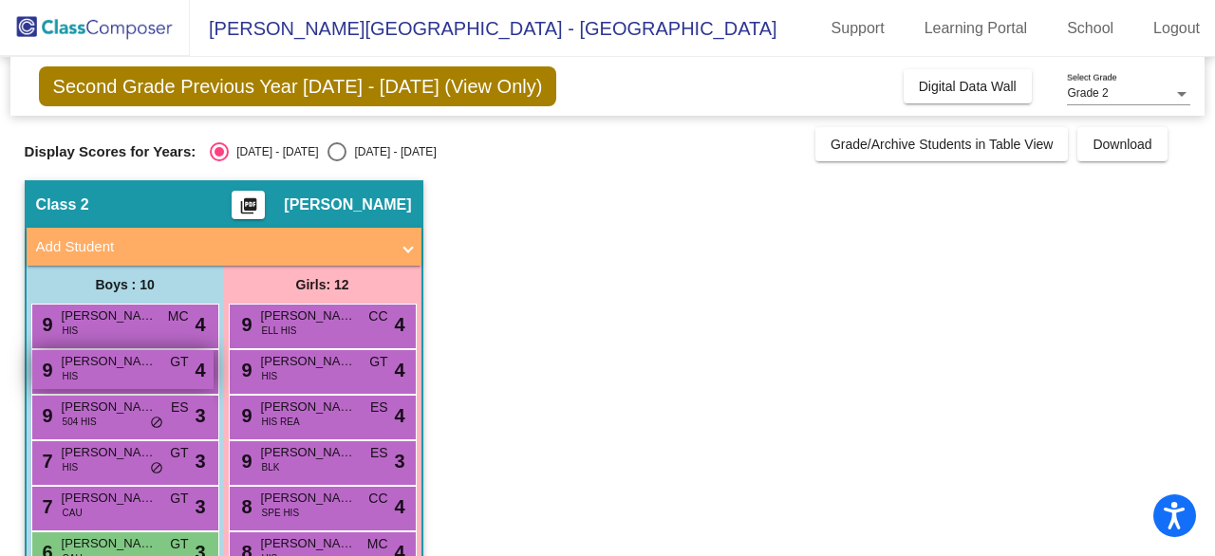
click at [133, 365] on span "Santiago Barranca" at bounding box center [109, 361] width 95 height 19
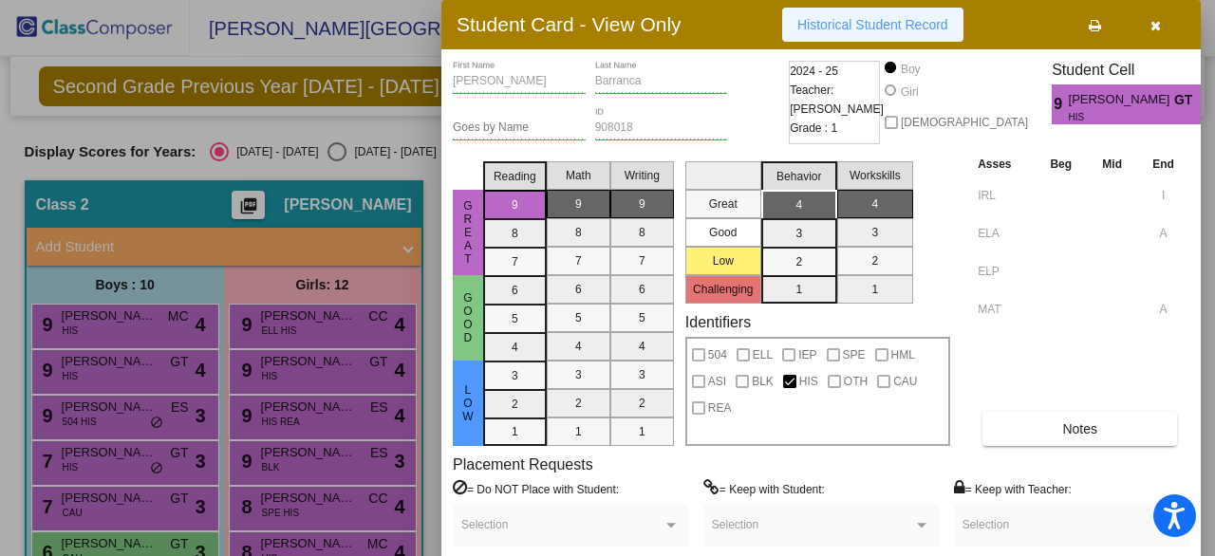
click at [872, 31] on span "Historical Student Record" at bounding box center [872, 24] width 151 height 15
click at [1162, 28] on button "button" at bounding box center [1155, 25] width 61 height 34
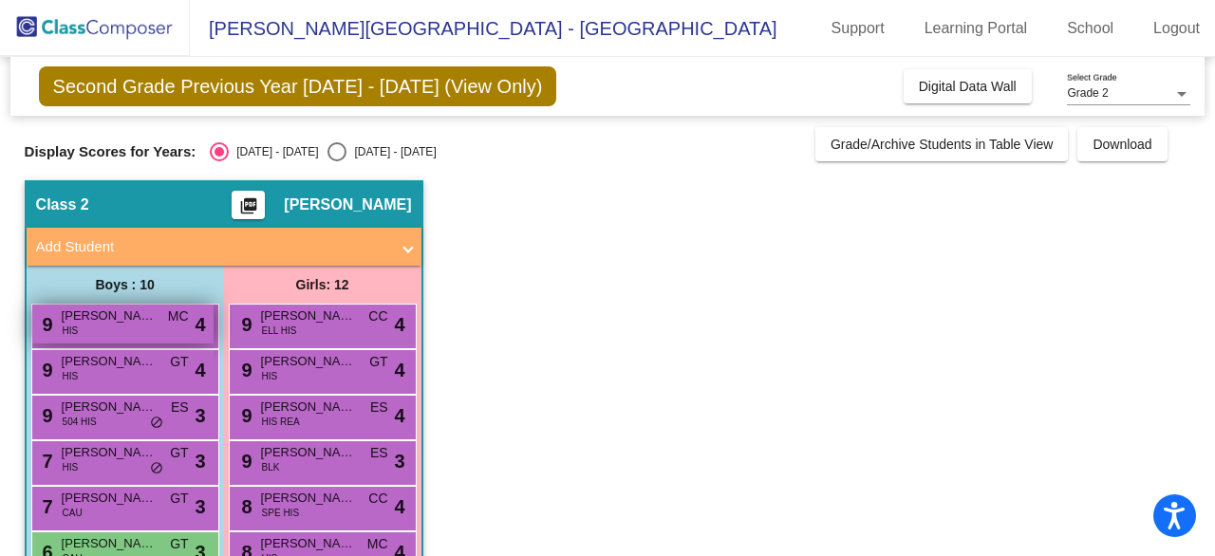
click at [121, 325] on div "9 Jasper Martinez HIS MC lock do_not_disturb_alt 4" at bounding box center [122, 324] width 181 height 39
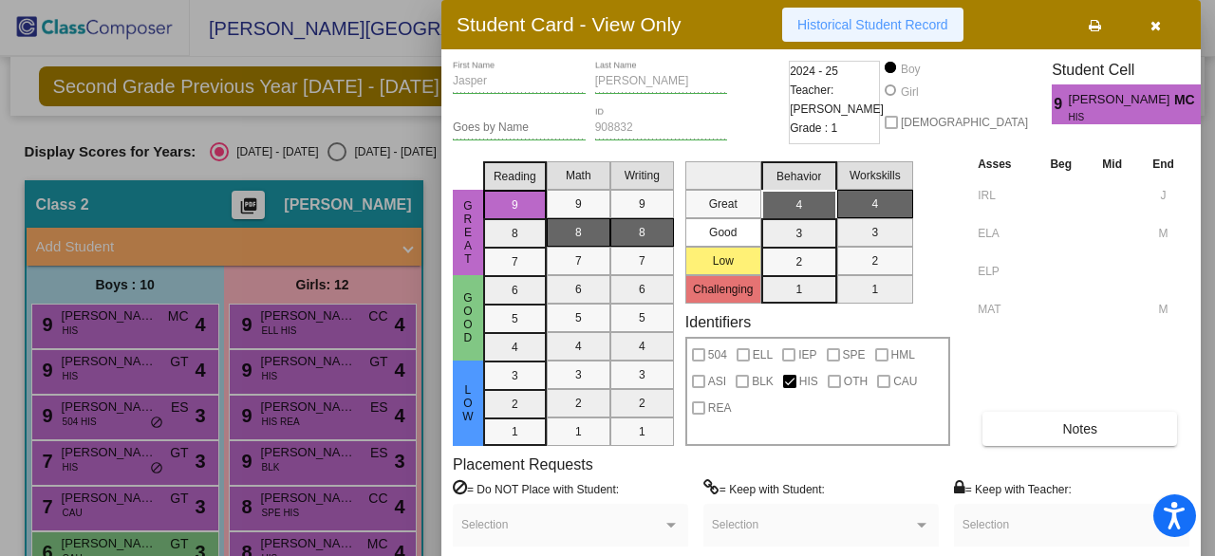
click at [892, 22] on span "Historical Student Record" at bounding box center [872, 24] width 151 height 15
click at [1145, 26] on button "button" at bounding box center [1155, 25] width 61 height 34
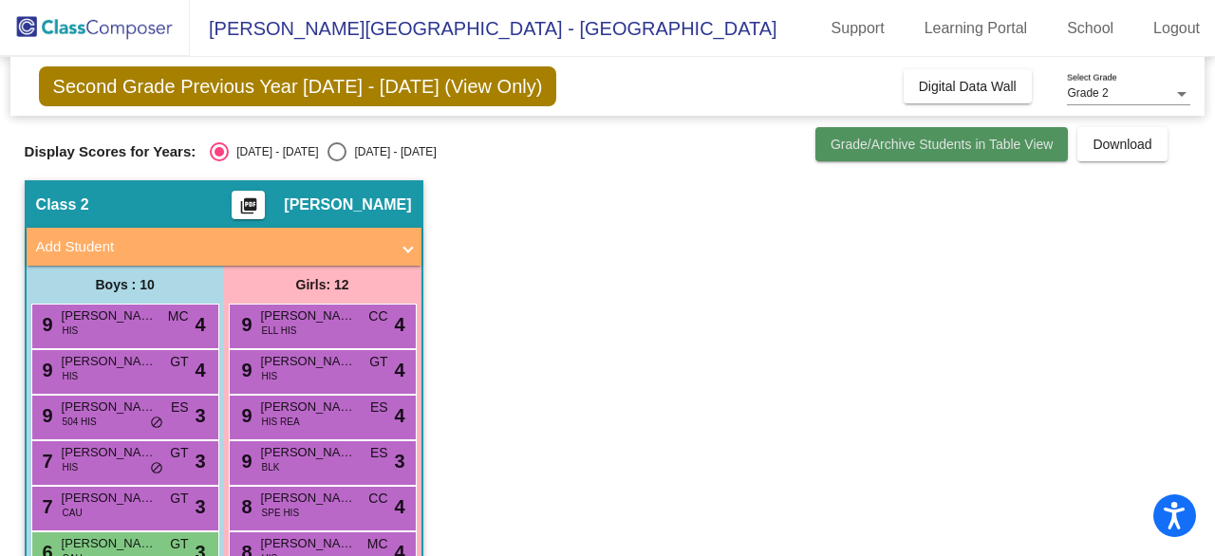
click at [928, 139] on span "Grade/Archive Students in Table View" at bounding box center [941, 144] width 223 height 15
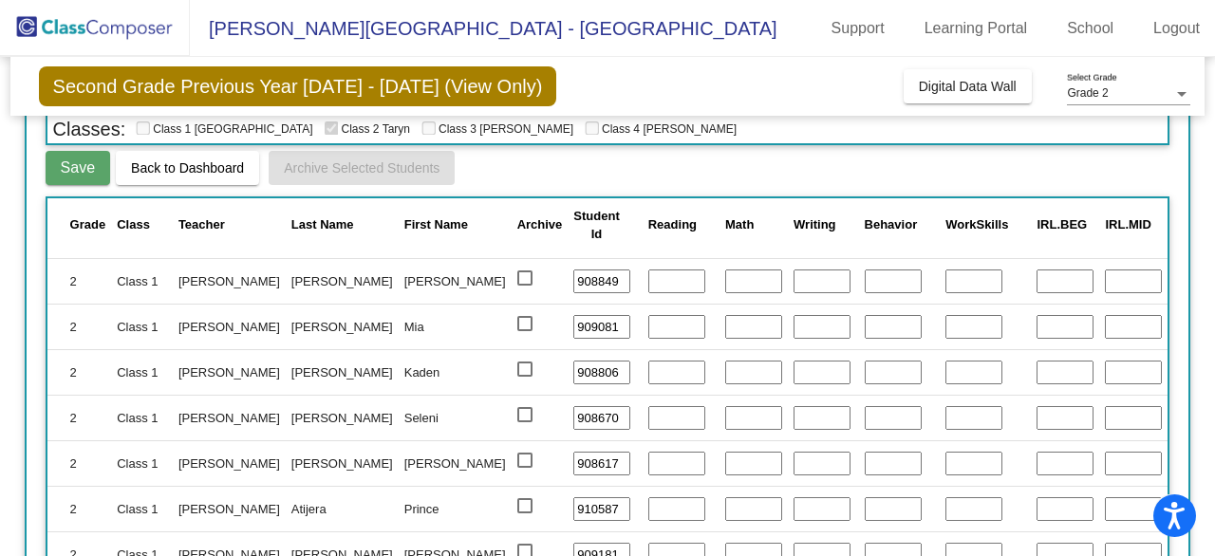
scroll to position [688, 0]
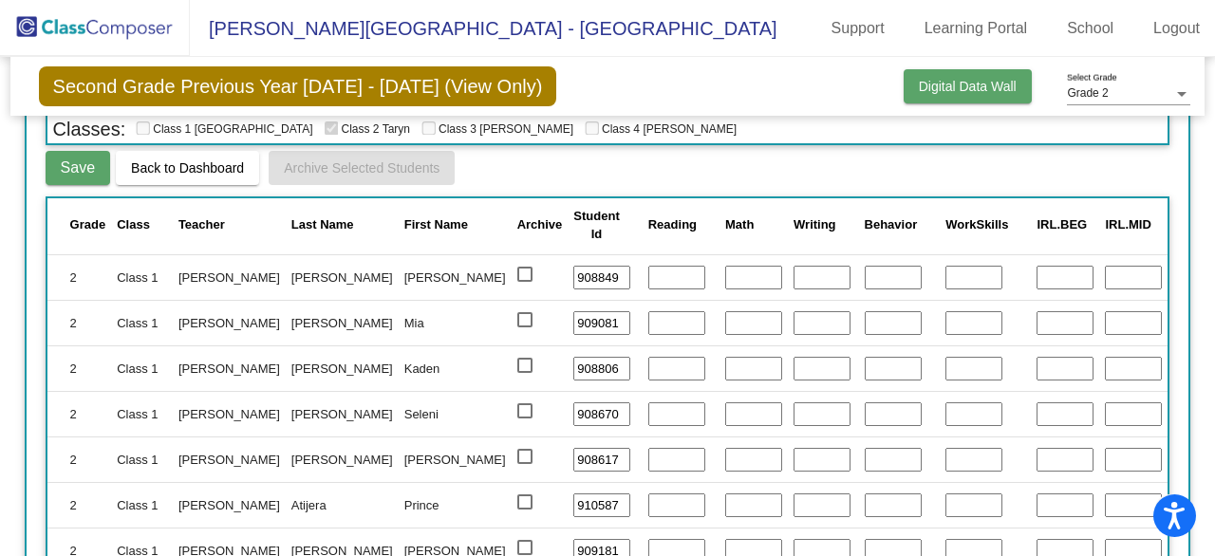
click at [931, 75] on button "Digital Data Wall" at bounding box center [967, 86] width 128 height 34
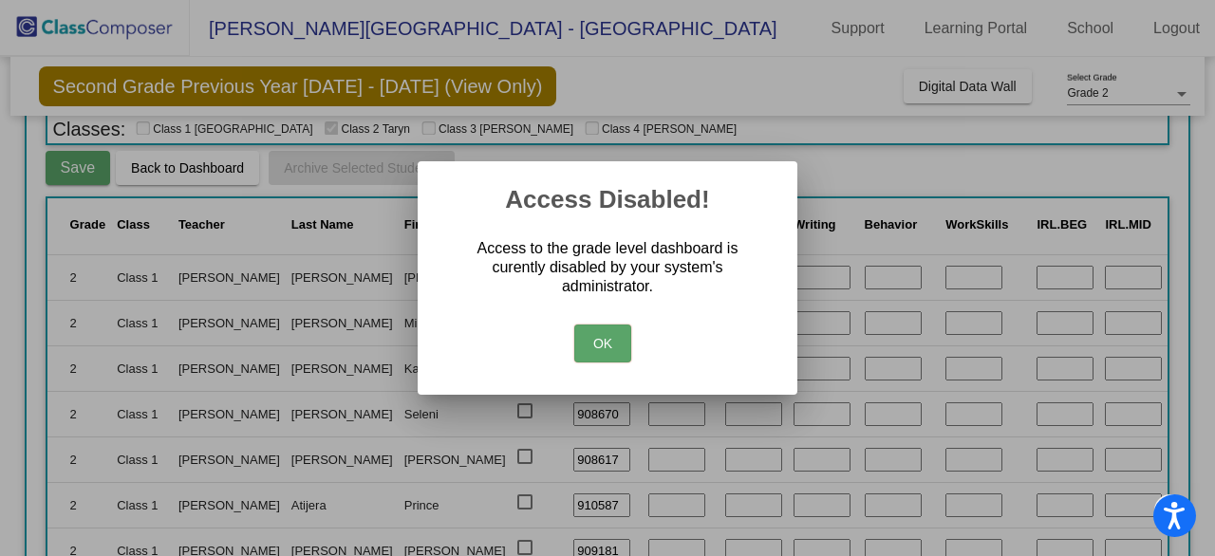
click at [598, 350] on button "OK" at bounding box center [602, 344] width 57 height 38
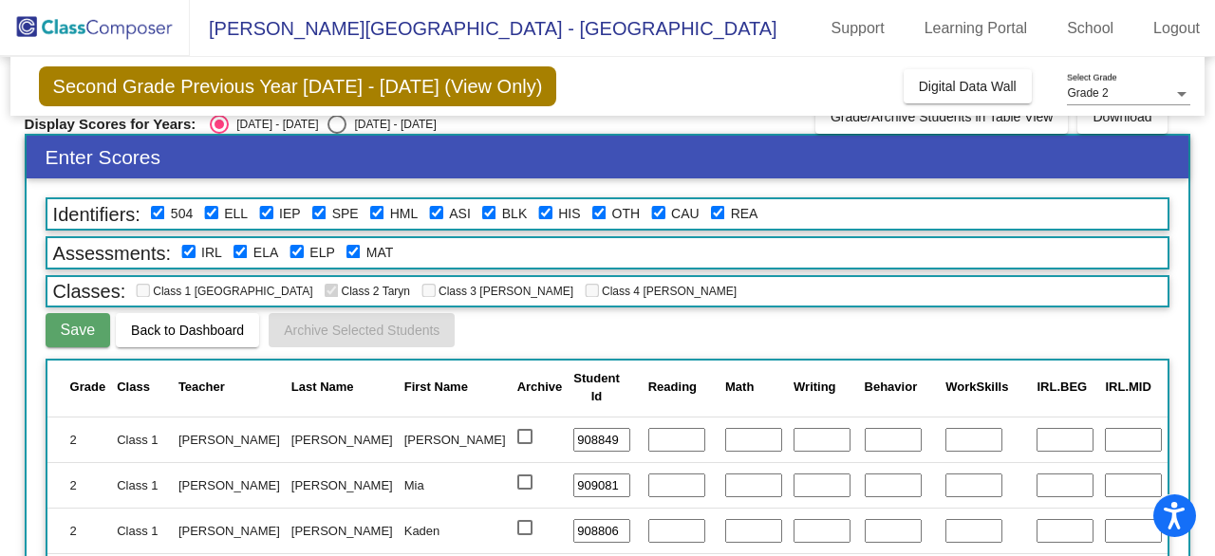
scroll to position [0, 0]
